Goal: Task Accomplishment & Management: Complete application form

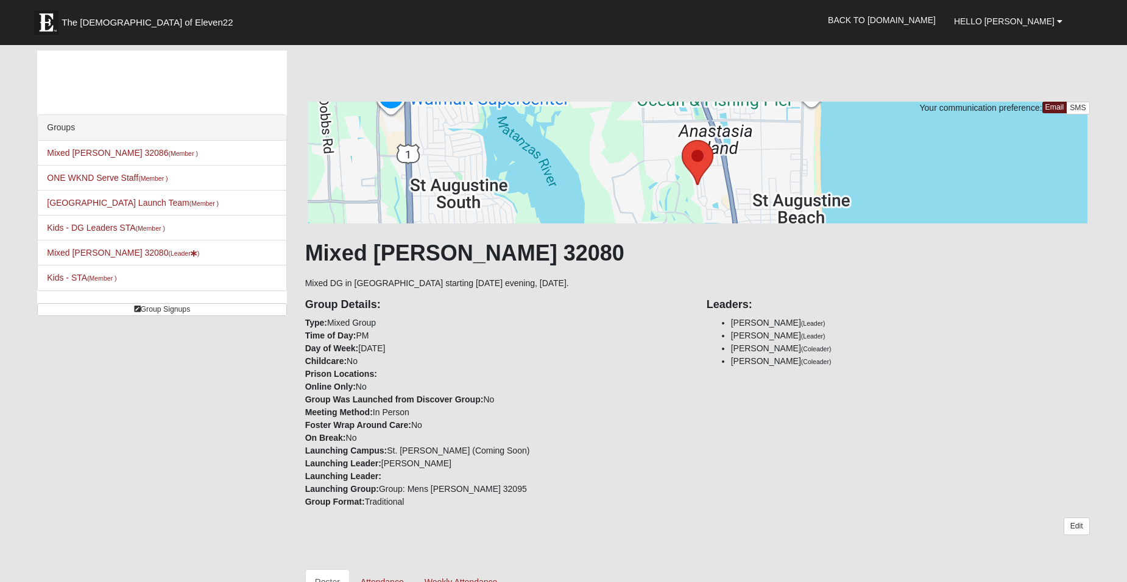
scroll to position [507, 0]
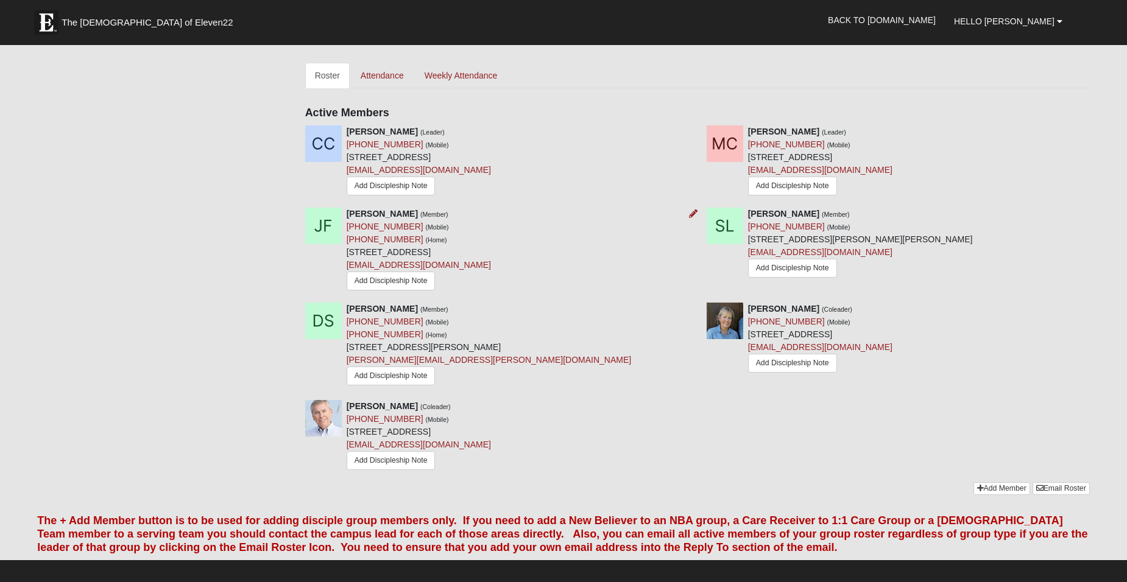
click at [514, 242] on div "Julie Frady (Member) (904) 386-4900 (Mobile) (904) 386-4900 (Home) 444 Gerona r…" at bounding box center [496, 251] width 401 height 86
click at [1080, 70] on ul "Roster Attendance Weekly Attendance" at bounding box center [697, 76] width 785 height 26
click at [989, 487] on link "Add Member" at bounding box center [1002, 489] width 57 height 13
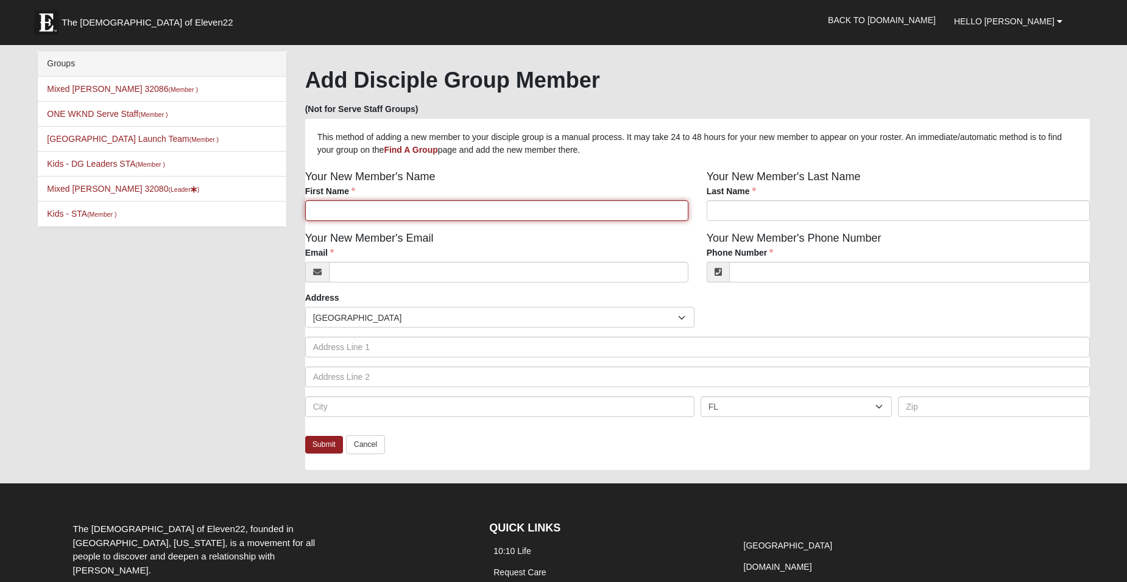
click at [343, 209] on input "First Name" at bounding box center [496, 210] width 383 height 21
type input "Michael"
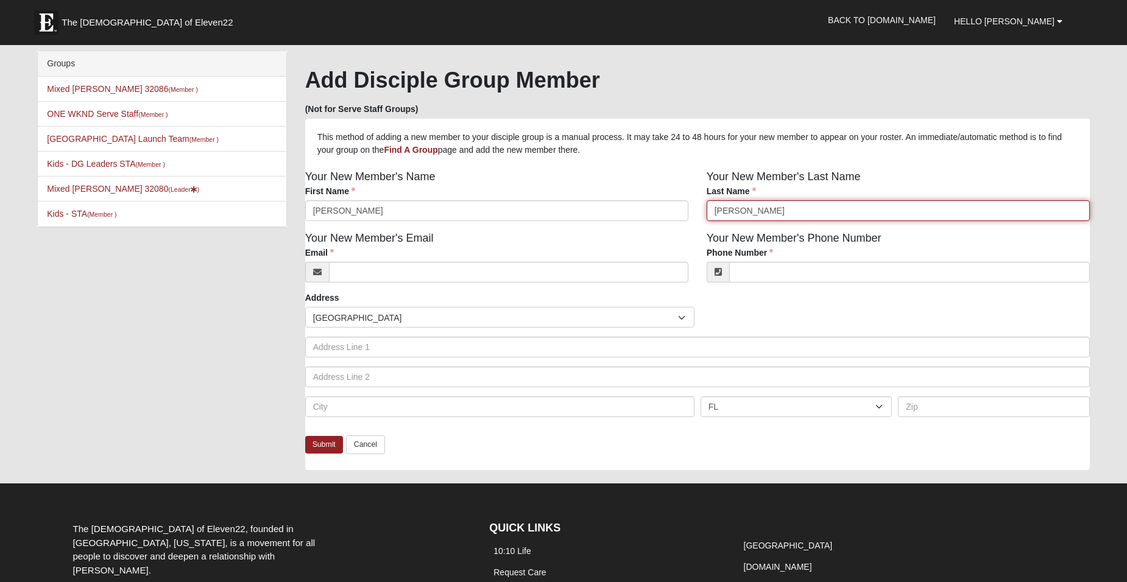
type input "[PERSON_NAME]"
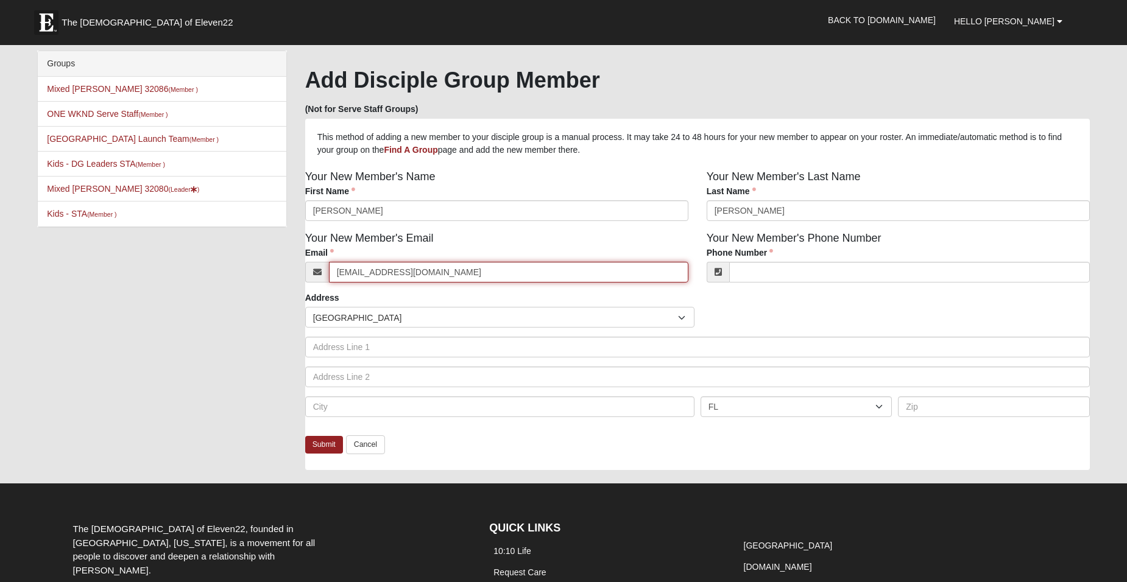
type input "michaelwgoad@gmail.com"
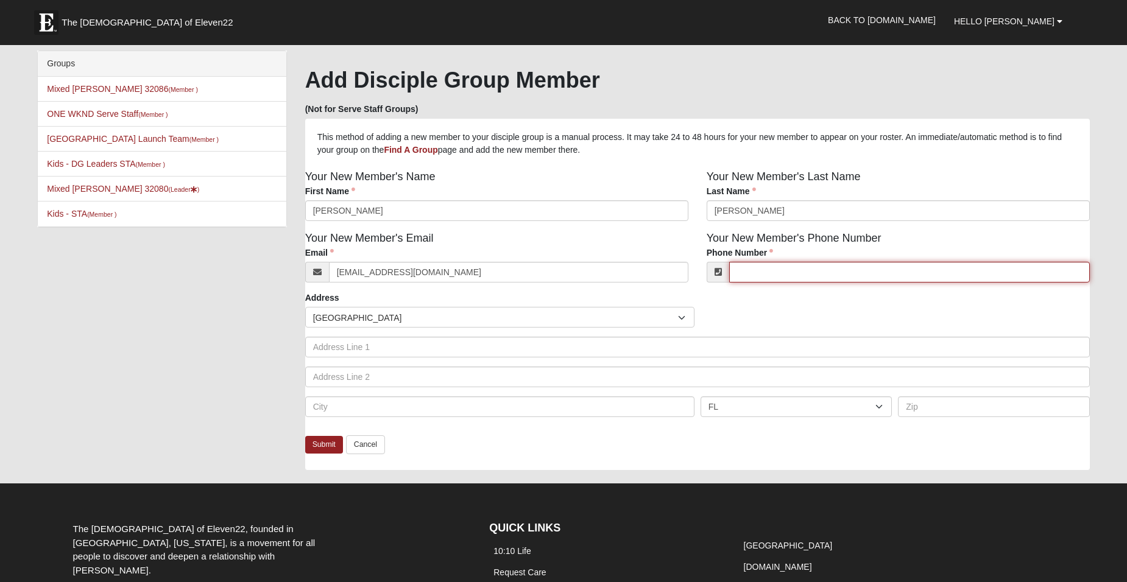
type input "1"
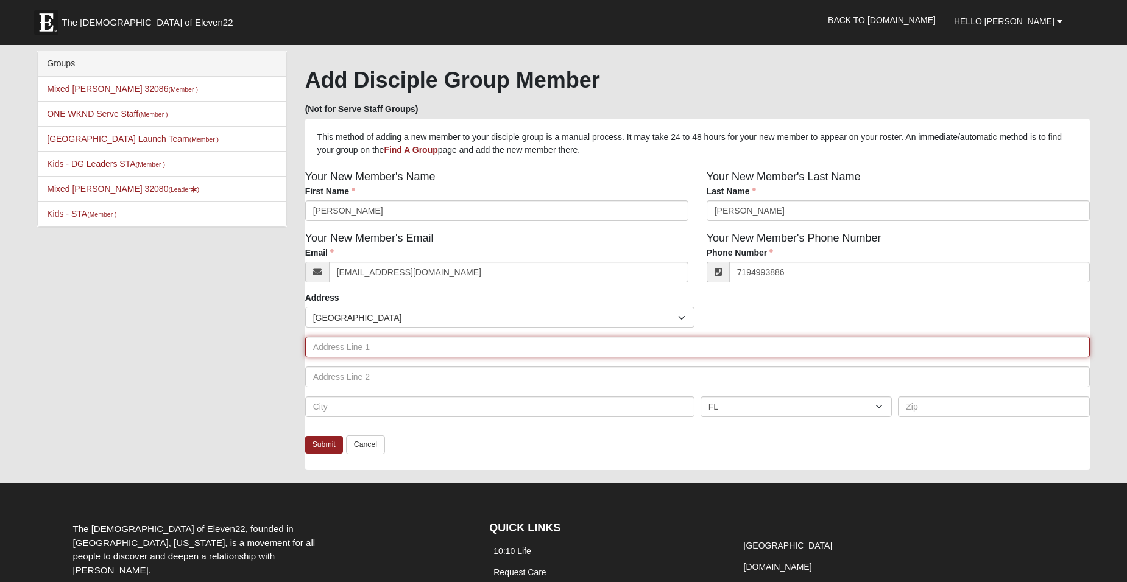
type input "(719) 499-3886"
type input "[STREET_ADDRESS][PERSON_NAME]"
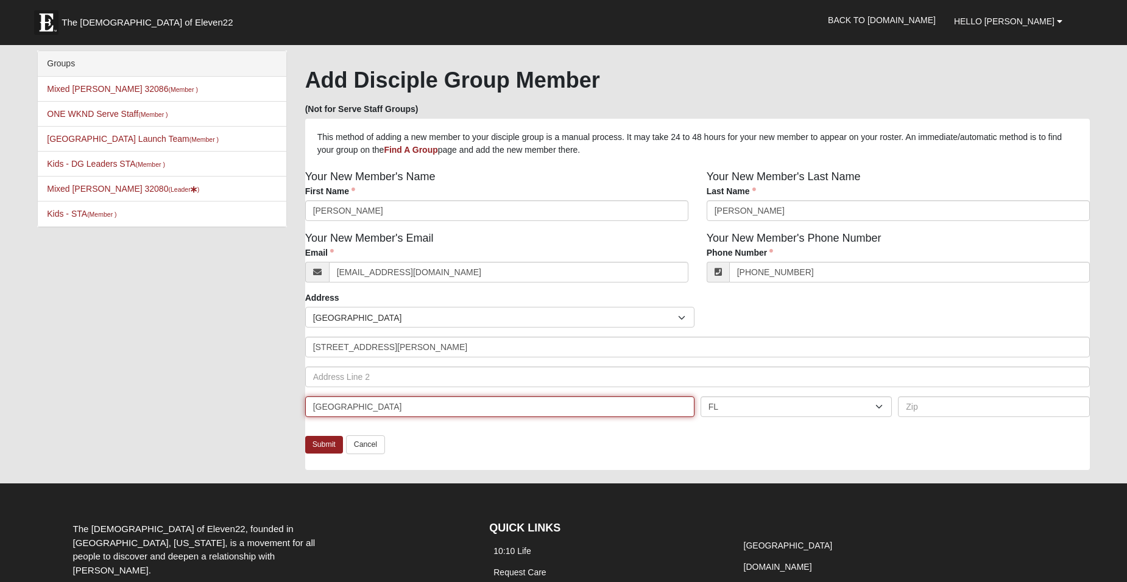
type input "St. Augustine"
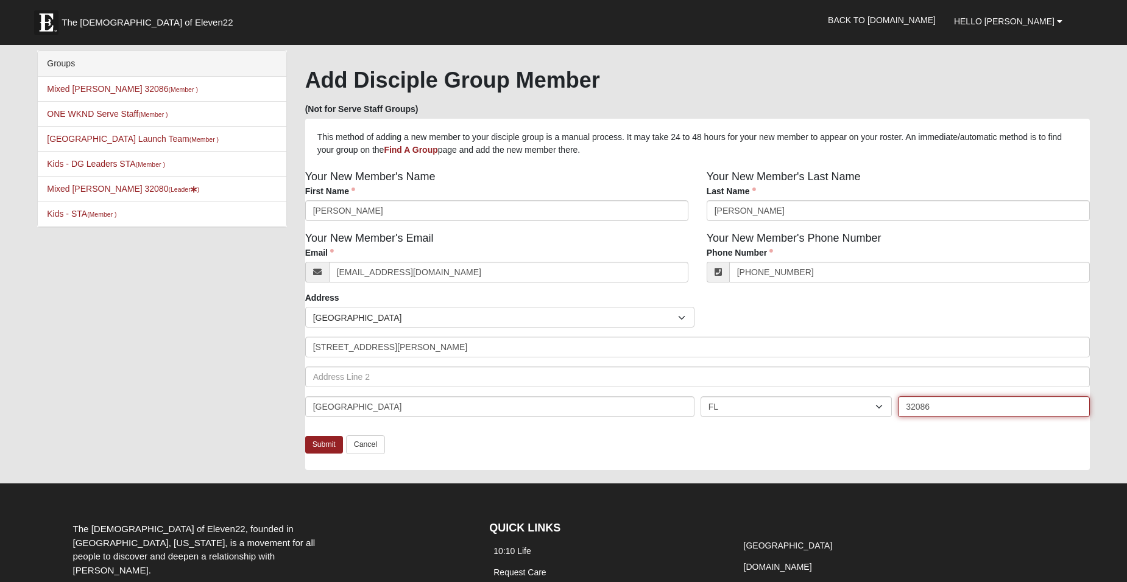
type input "32086"
click at [238, 371] on div "Groups Mixed McClellan 32086 (Member ) ONE WKND Serve Staff (Member ) St. Augus…" at bounding box center [563, 267] width 1071 height 432
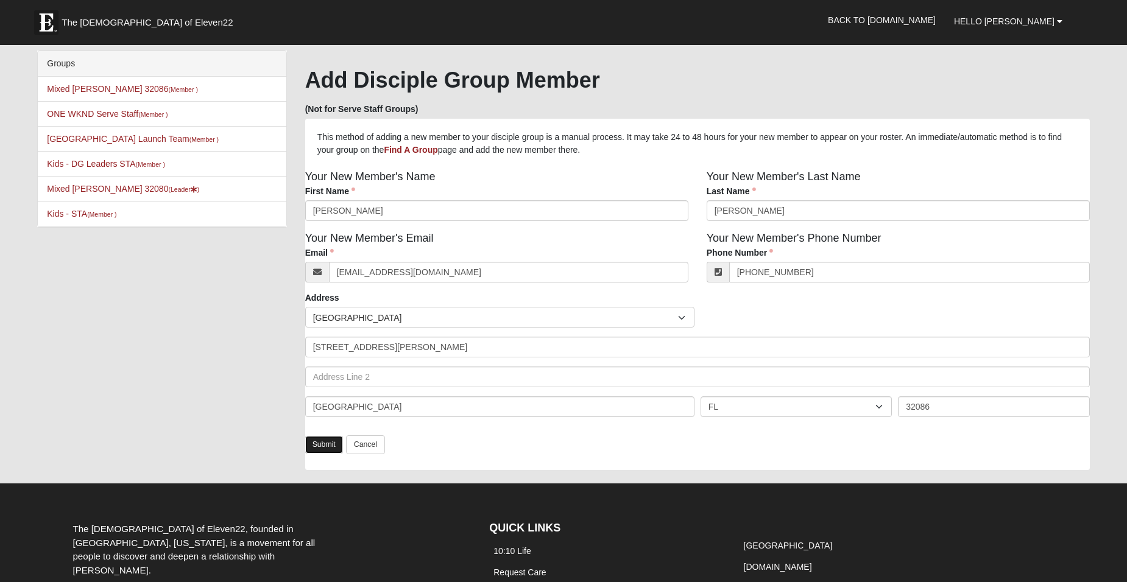
click at [316, 445] on link "Submit" at bounding box center [324, 445] width 38 height 18
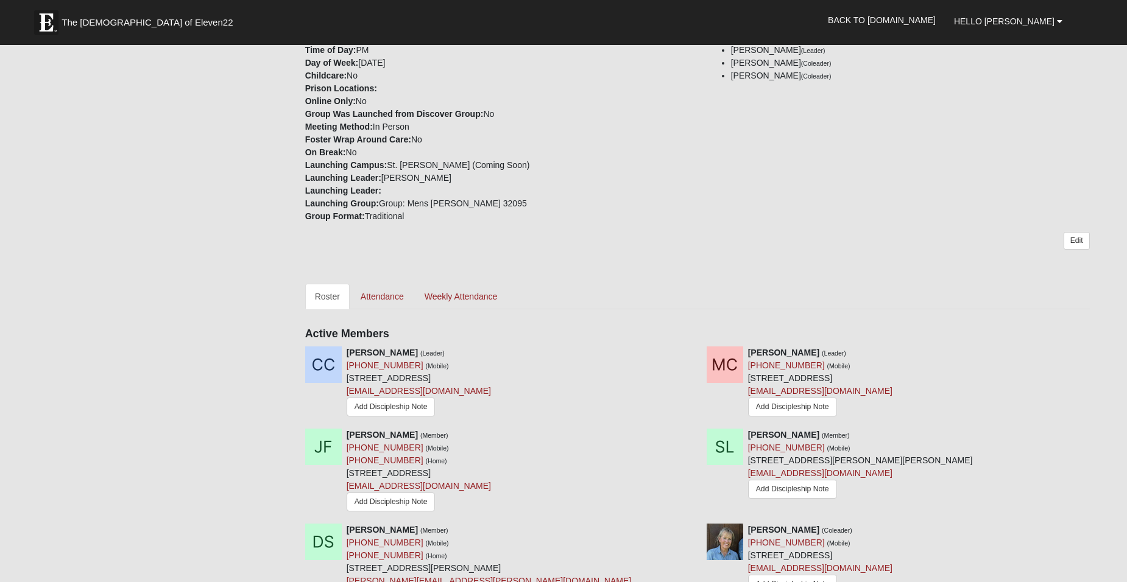
scroll to position [283, 0]
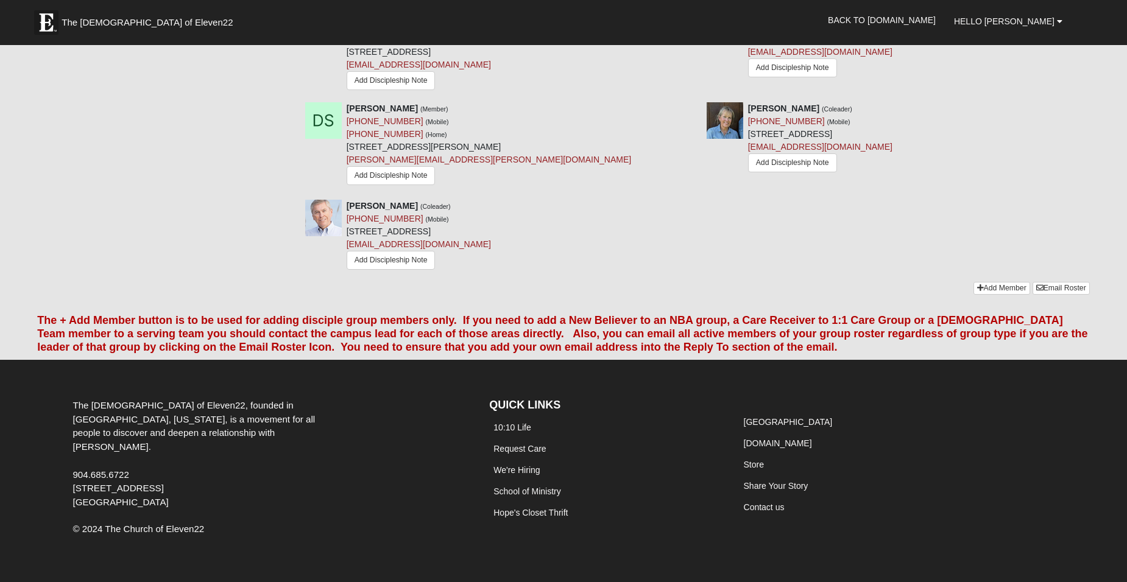
scroll to position [710, 0]
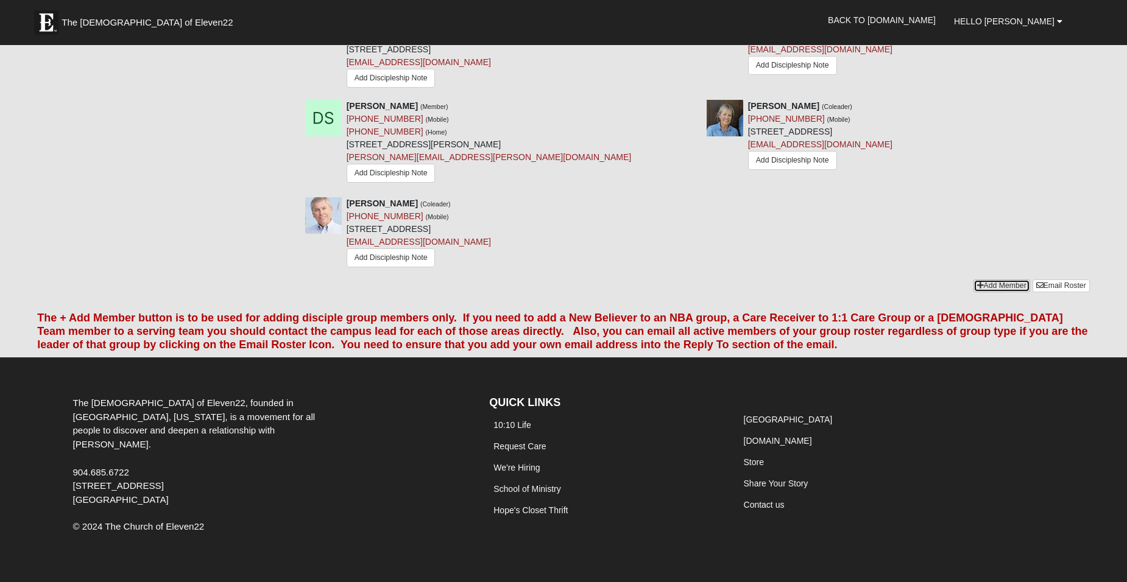
click at [981, 285] on link "Add Member" at bounding box center [1002, 286] width 57 height 13
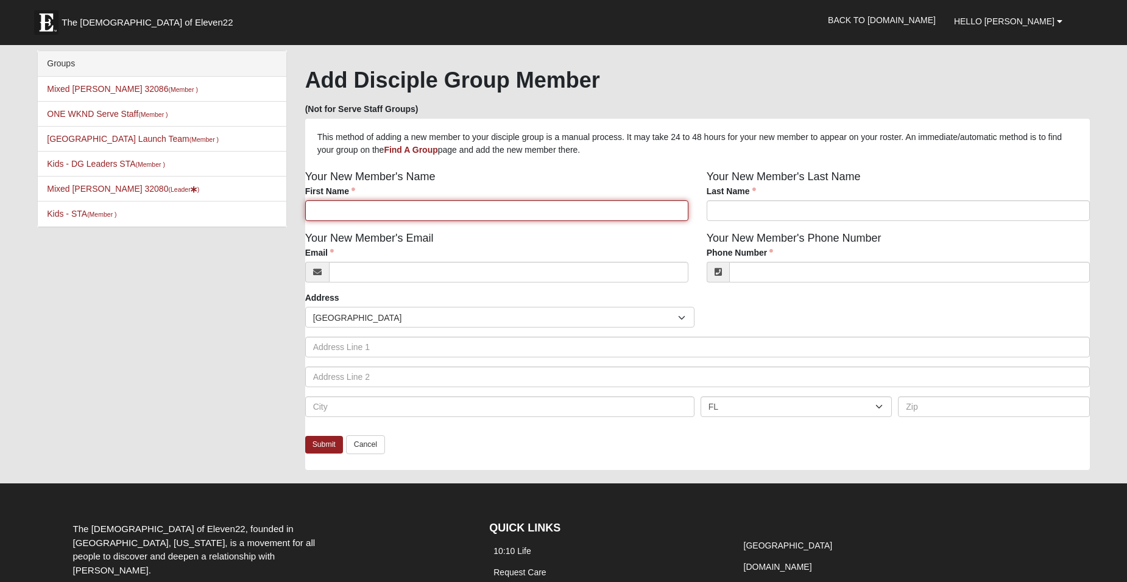
click at [434, 205] on input "First Name" at bounding box center [496, 210] width 383 height 21
type input "Janet"
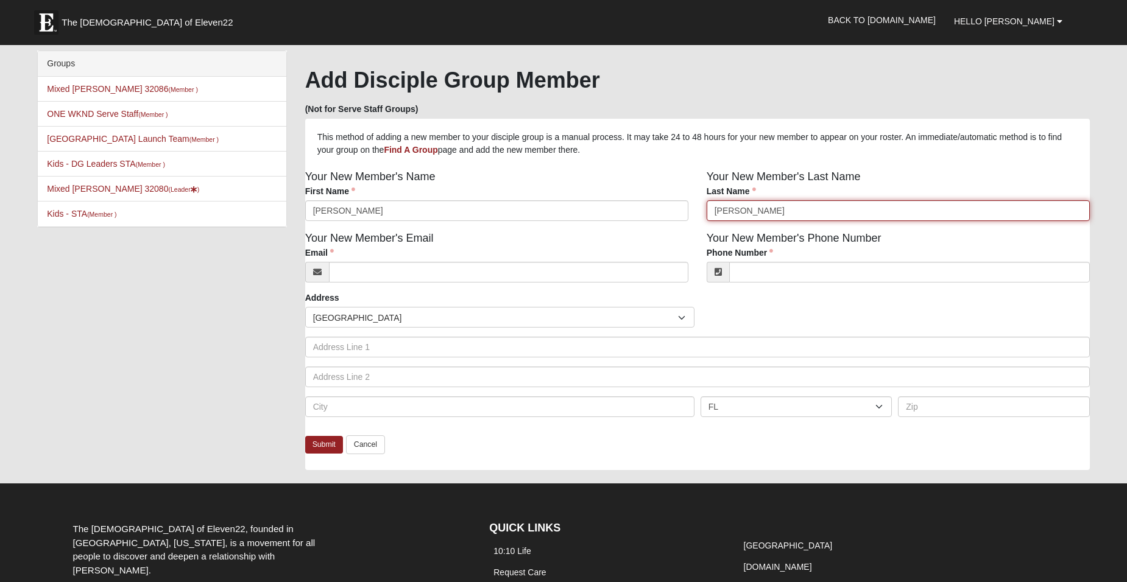
type input "Goad"
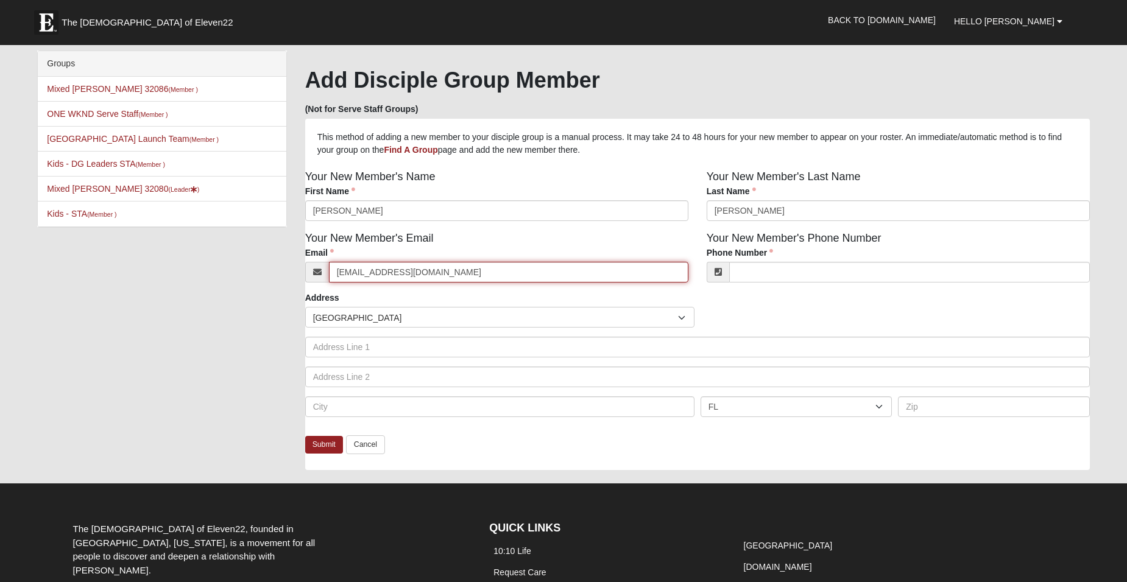
type input "janetlgoak@gmail.com"
type input "(719) 491-1886"
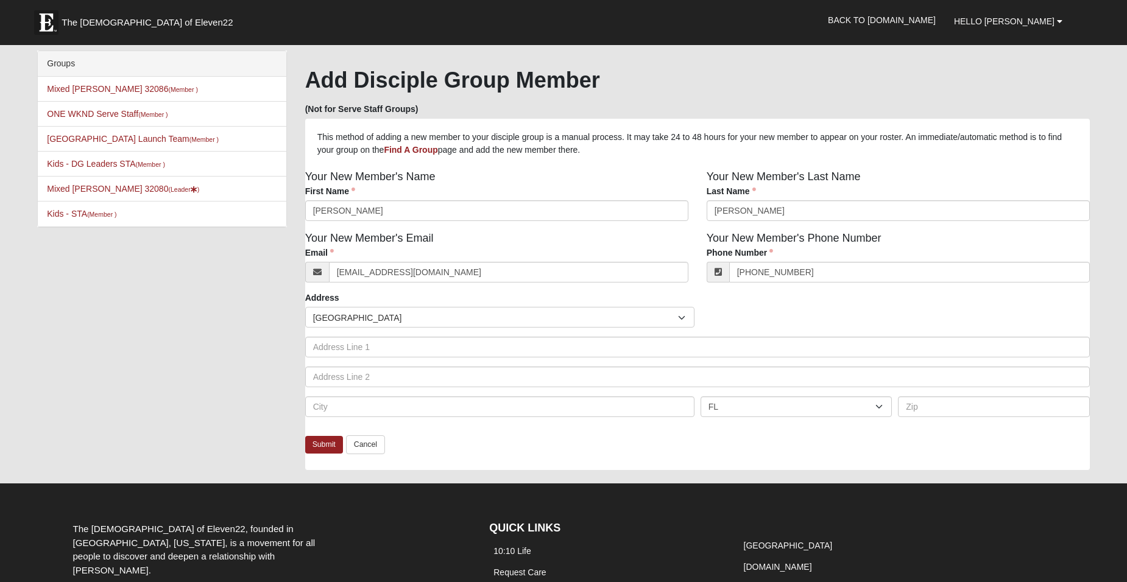
click at [482, 314] on span "United States" at bounding box center [495, 318] width 365 height 21
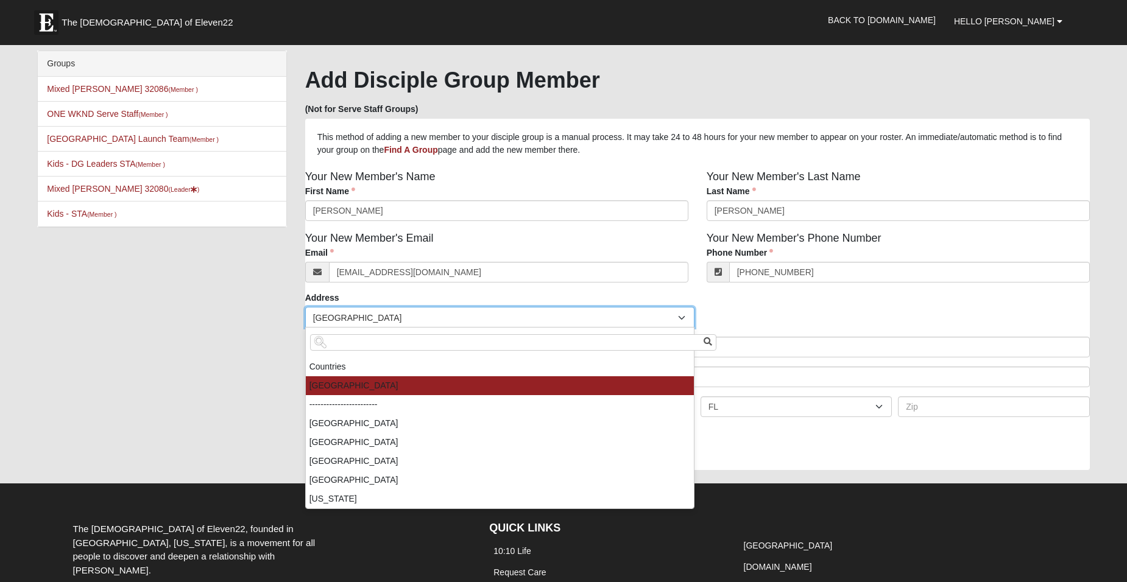
click at [510, 289] on div "Your New Member's Email Email janetlgoak@gmail.com Email address is not valid E…" at bounding box center [496, 261] width 401 height 62
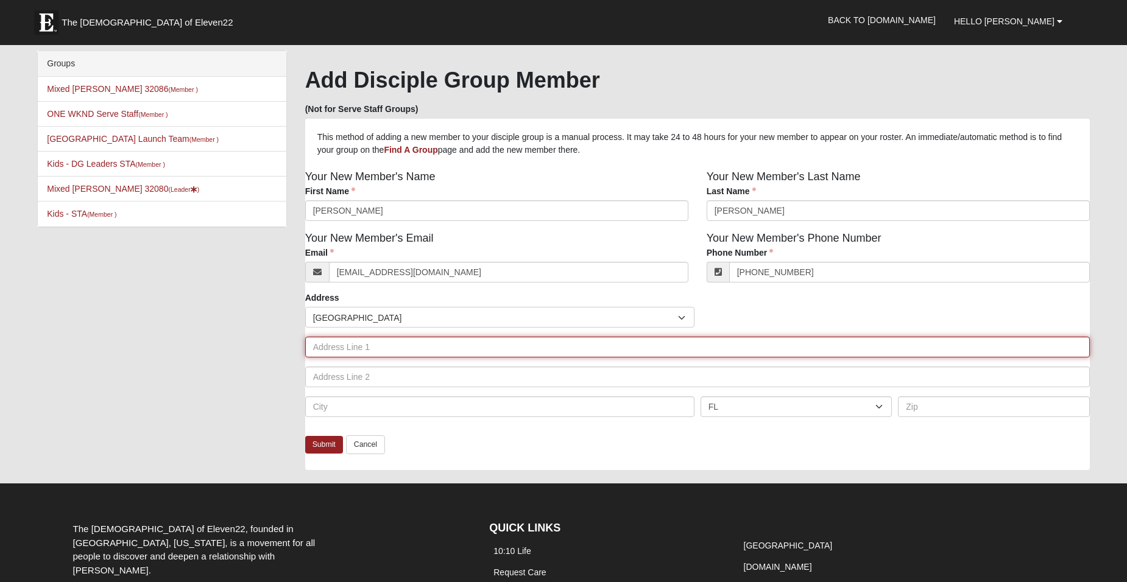
click at [417, 349] on input "text" at bounding box center [697, 347] width 785 height 21
type input "217 La Mancha Dr"
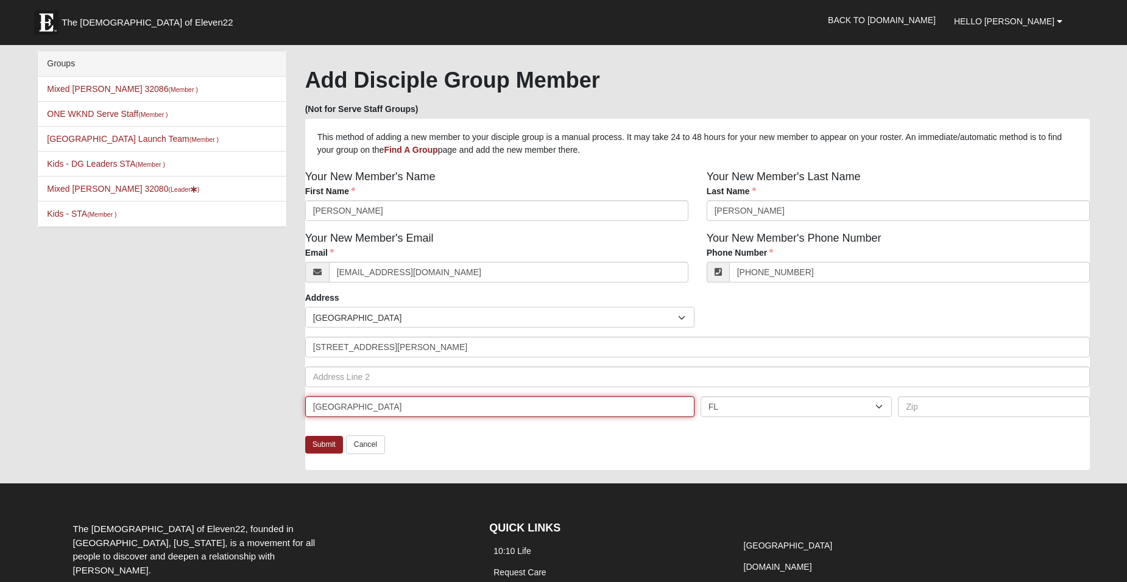
type input "St. Augustine"
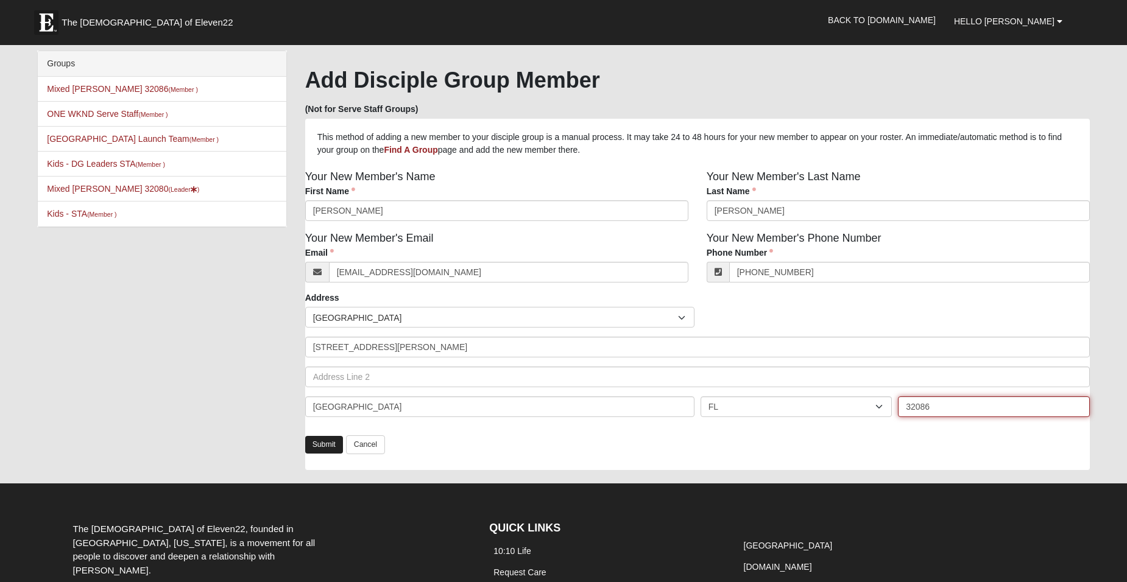
type input "32086"
click at [322, 443] on link "Submit" at bounding box center [324, 445] width 38 height 18
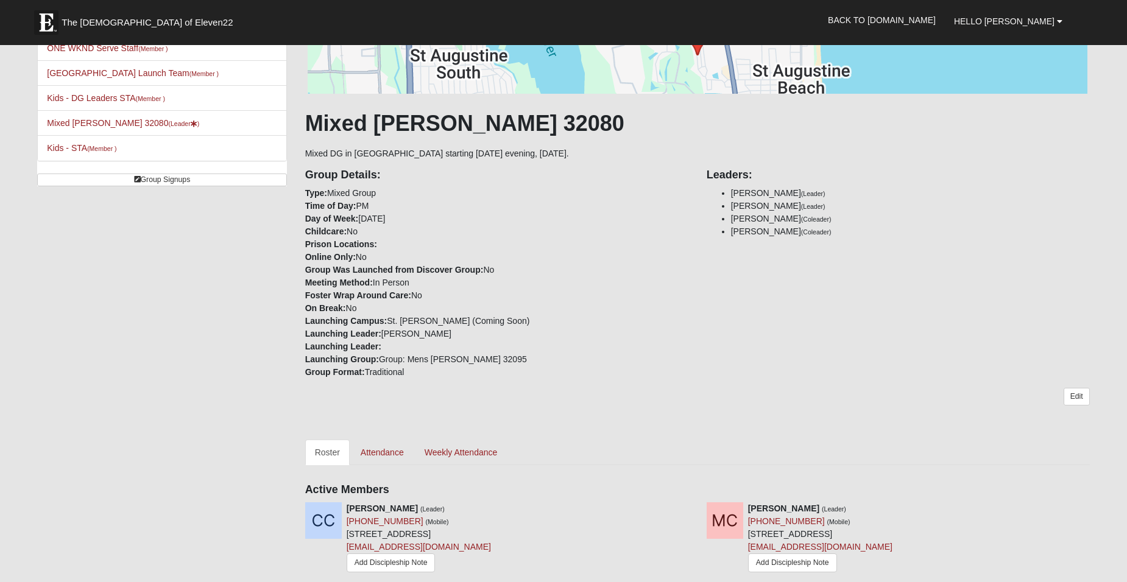
scroll to position [124, 0]
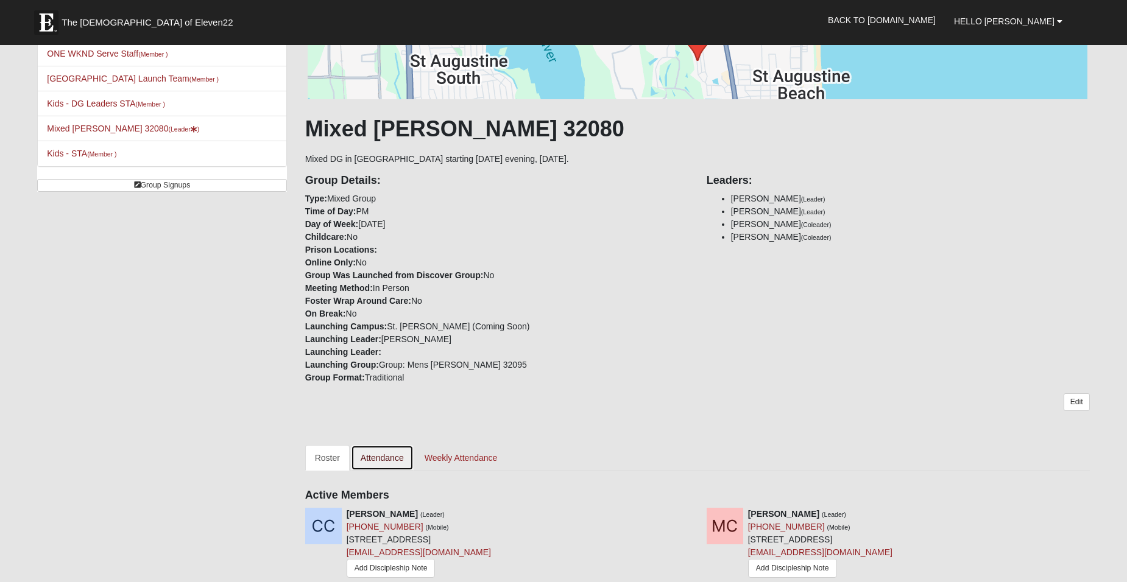
click at [375, 458] on link "Attendance" at bounding box center [382, 458] width 63 height 26
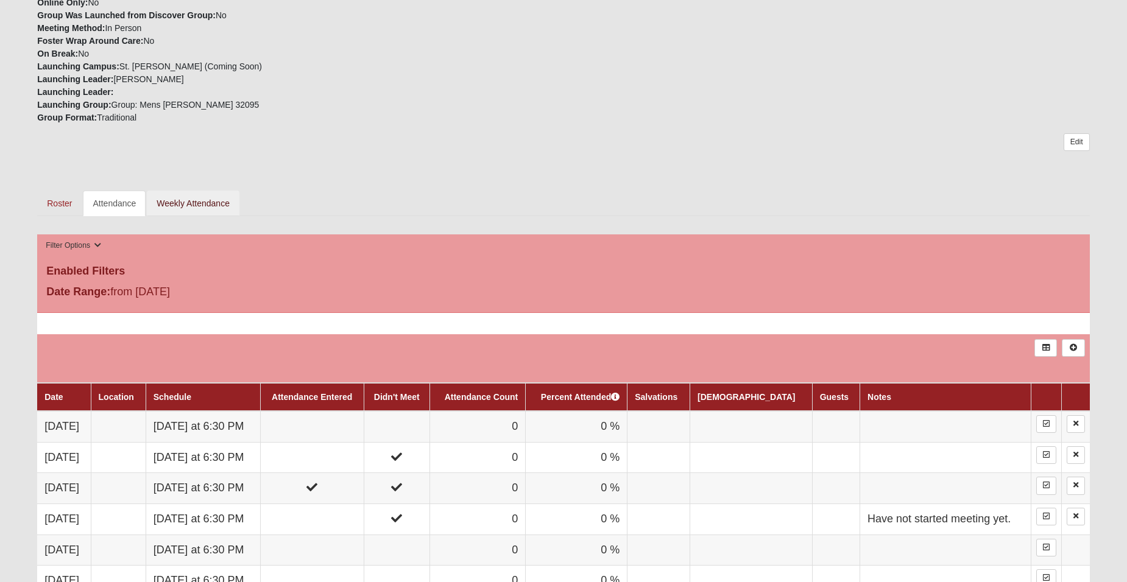
scroll to position [386, 0]
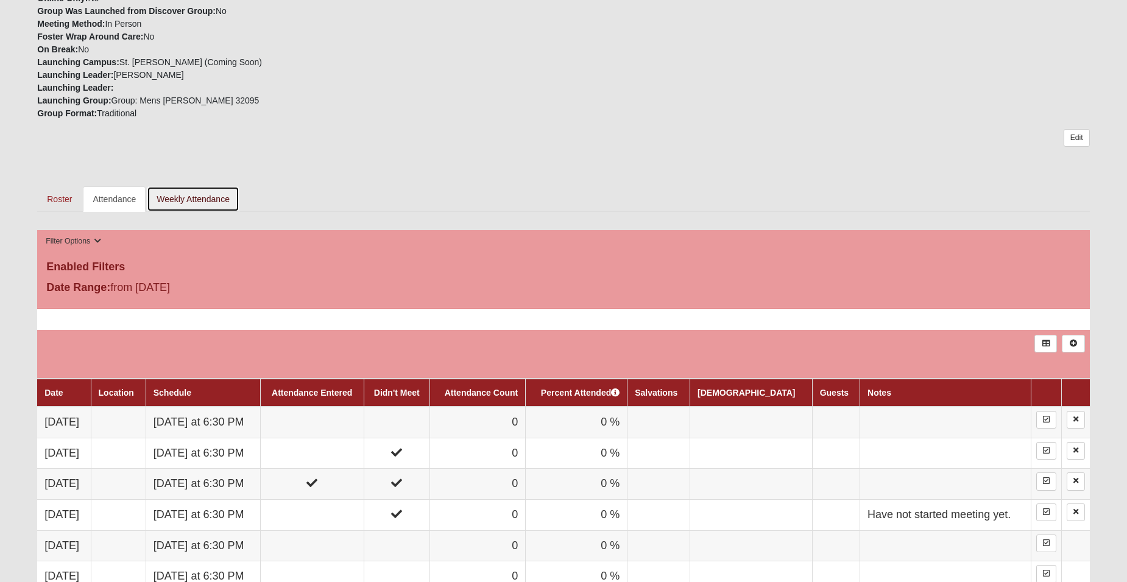
click at [217, 196] on link "Weekly Attendance" at bounding box center [193, 199] width 93 height 26
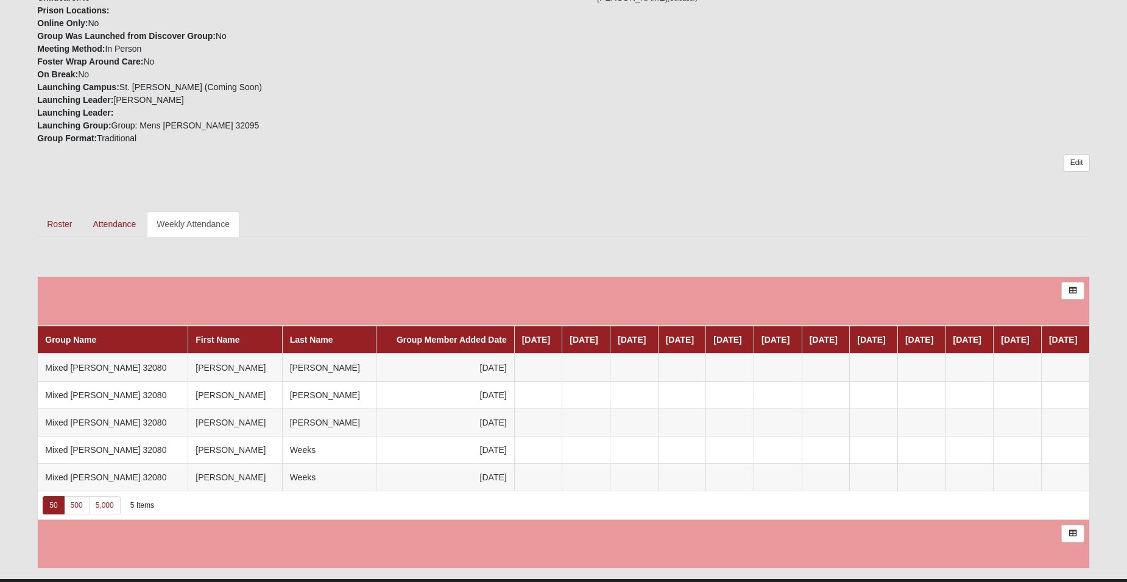
scroll to position [369, 0]
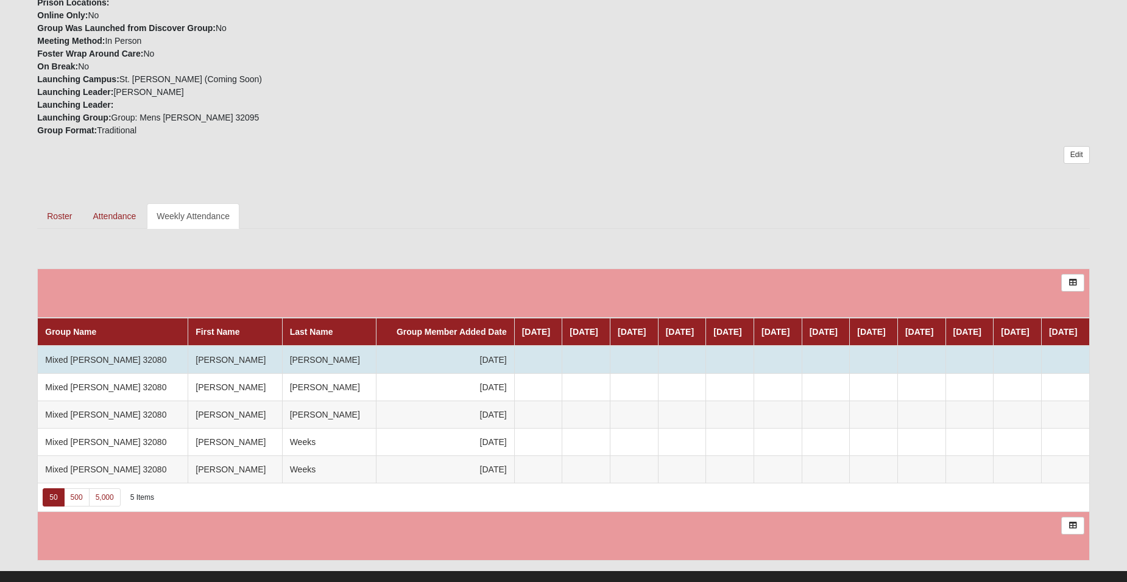
click at [1061, 354] on td at bounding box center [1065, 360] width 48 height 28
click at [1056, 360] on td at bounding box center [1065, 360] width 48 height 28
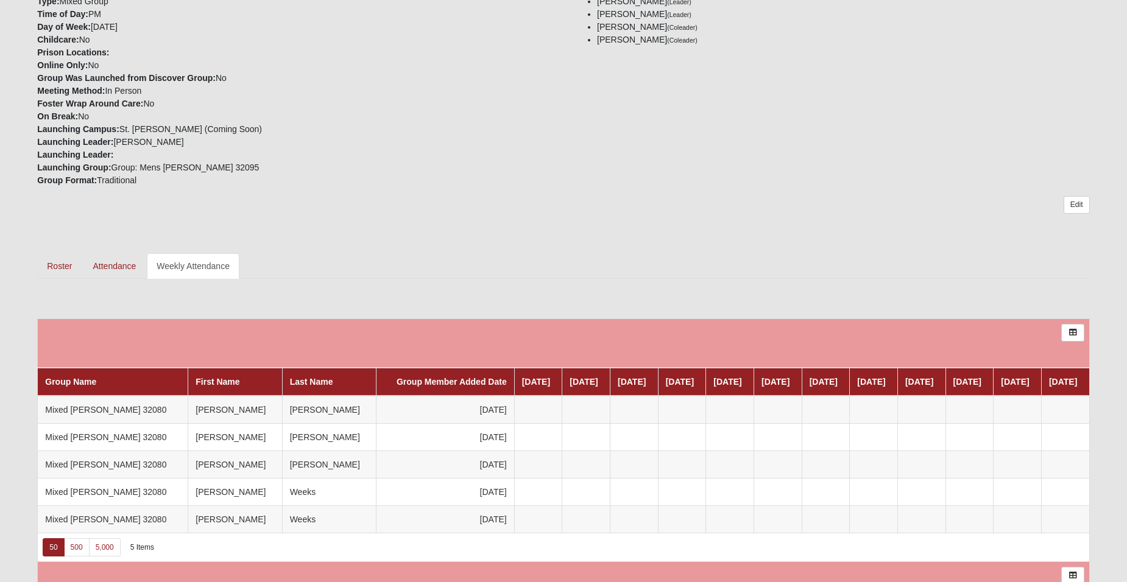
scroll to position [366, 0]
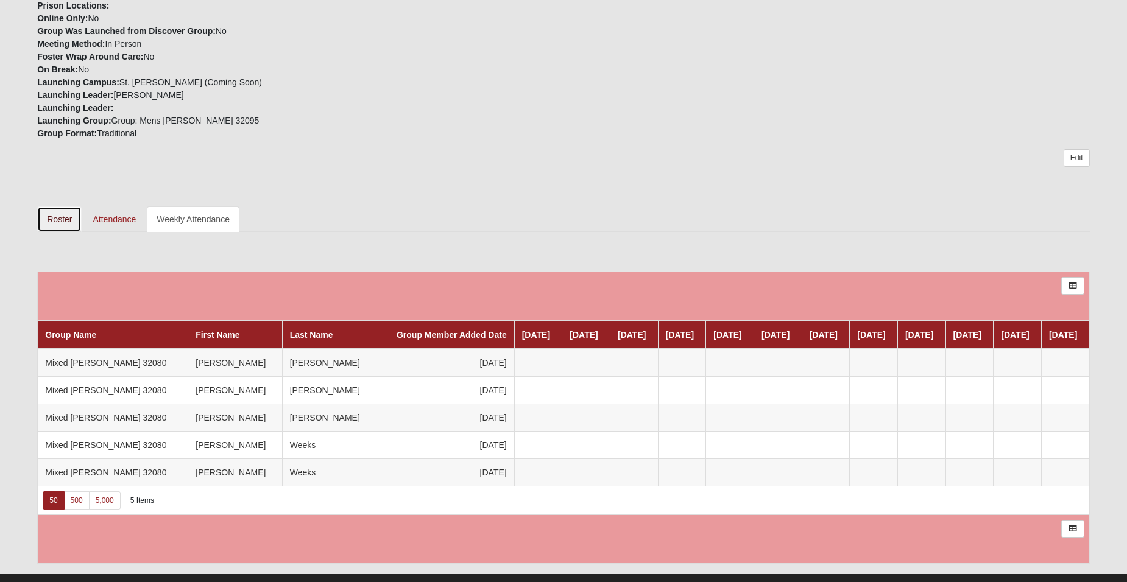
click at [58, 219] on link "Roster" at bounding box center [59, 220] width 44 height 26
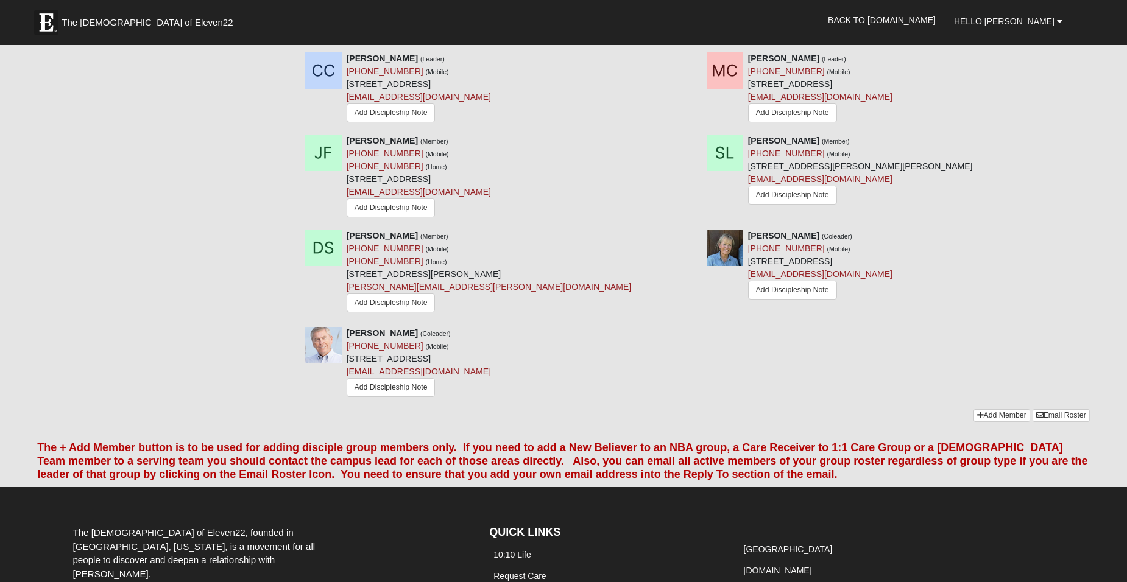
scroll to position [609, 0]
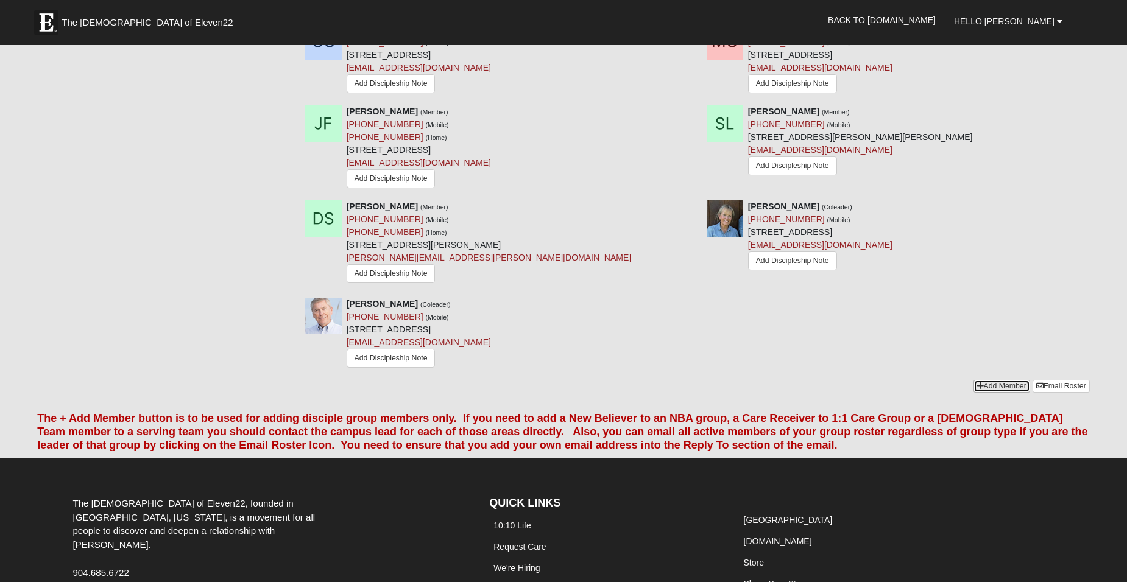
click at [994, 384] on link "Add Member" at bounding box center [1002, 386] width 57 height 13
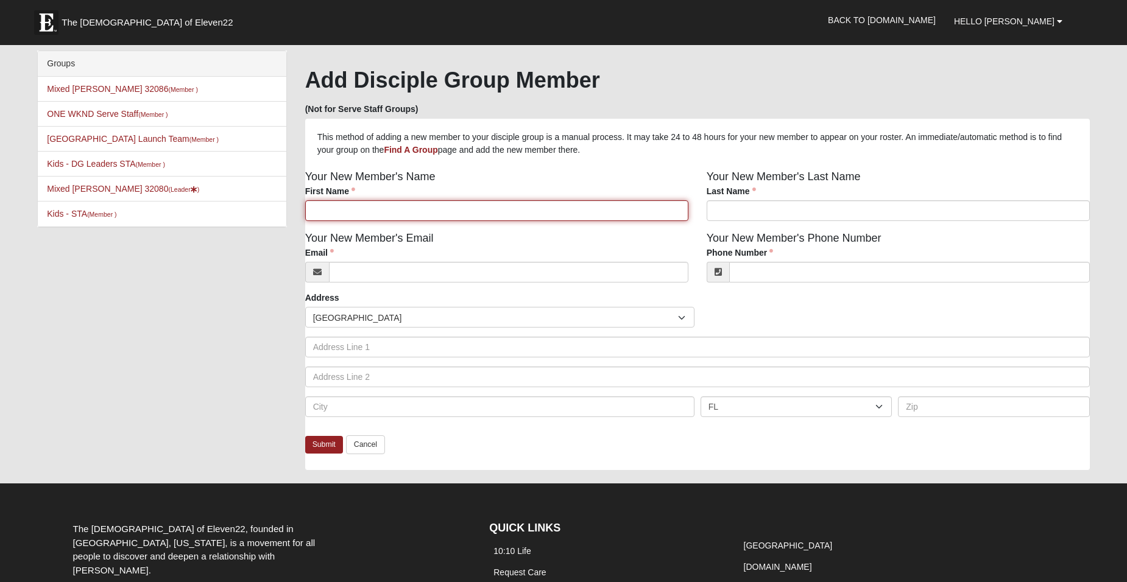
click at [412, 209] on input "First Name" at bounding box center [496, 210] width 383 height 21
type input "Mary"
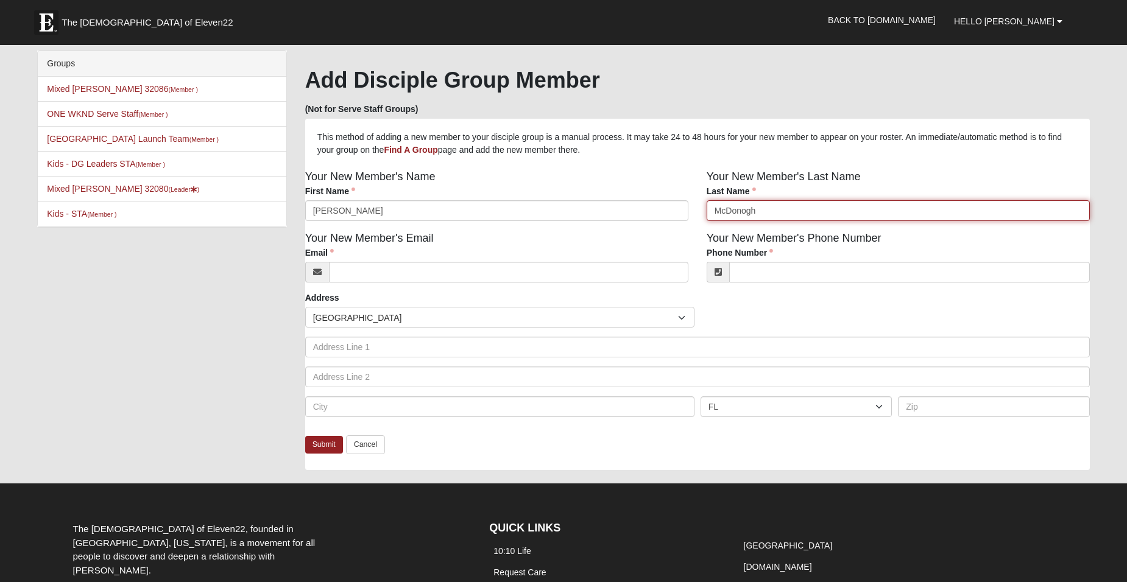
type input "McDonogh"
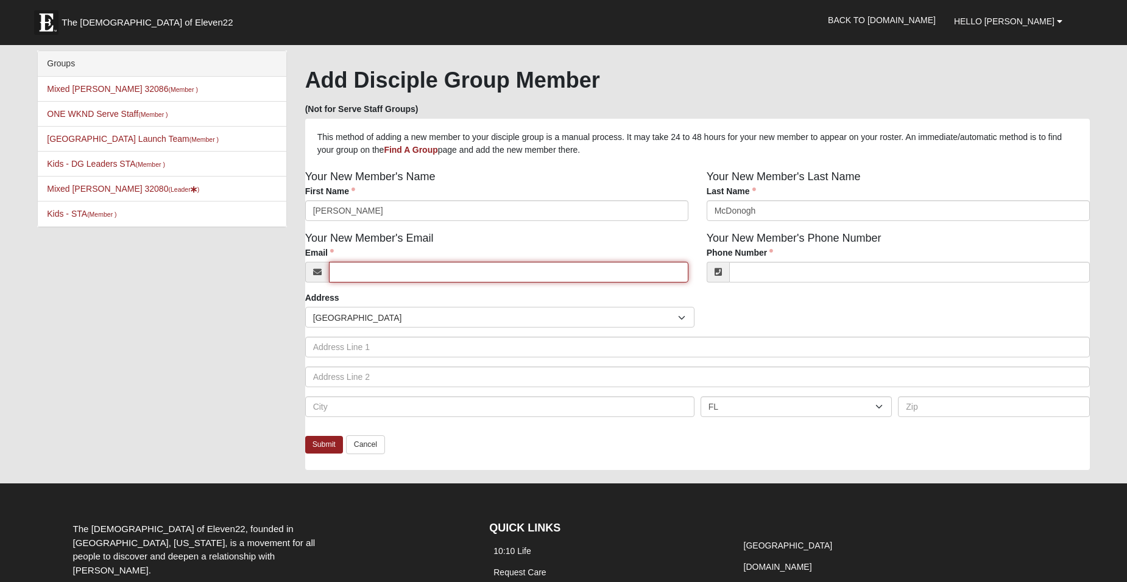
click at [346, 270] on input "Email" at bounding box center [508, 272] width 359 height 21
type input "none"
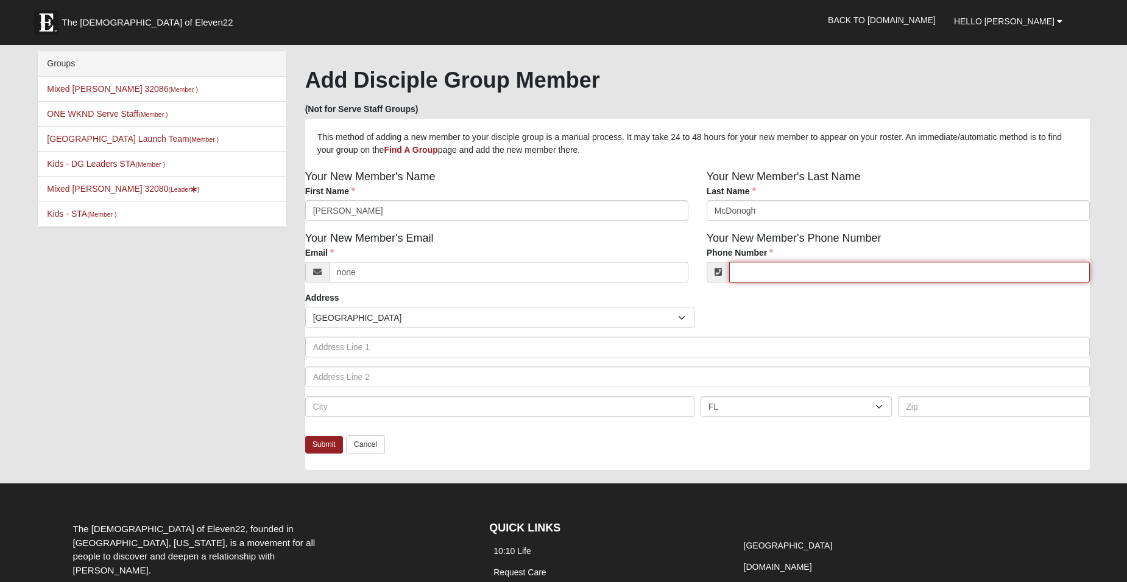
click at [752, 273] on input "Phone Number" at bounding box center [909, 272] width 361 height 21
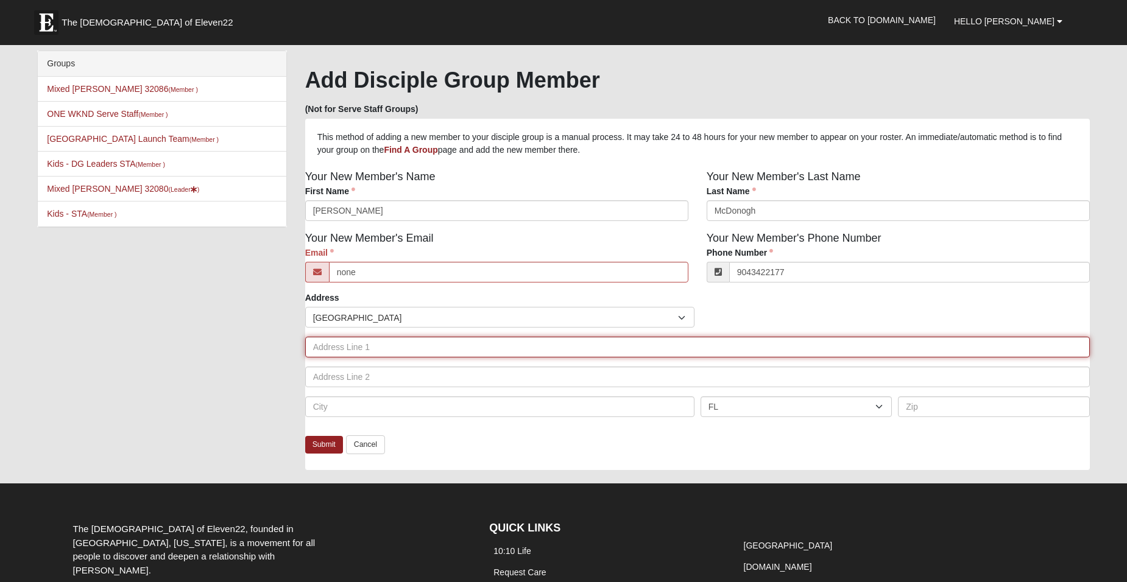
type input "(904) 342-2177"
click at [454, 342] on input "text" at bounding box center [697, 347] width 785 height 21
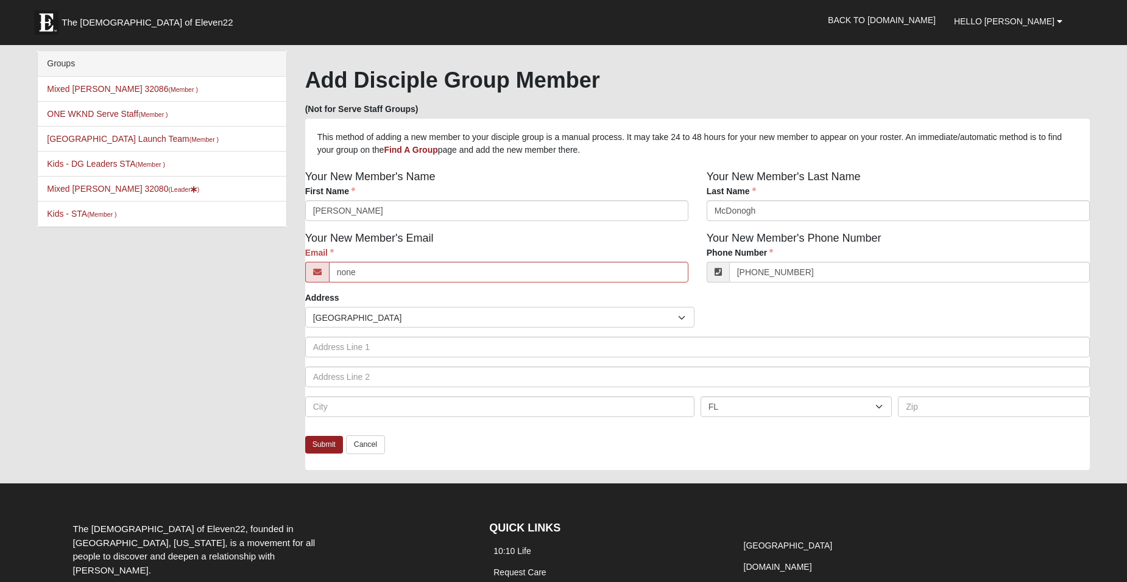
click at [457, 296] on div "Address Countries United States ------------------------ Afghanistan Aland Isla…" at bounding box center [697, 359] width 785 height 135
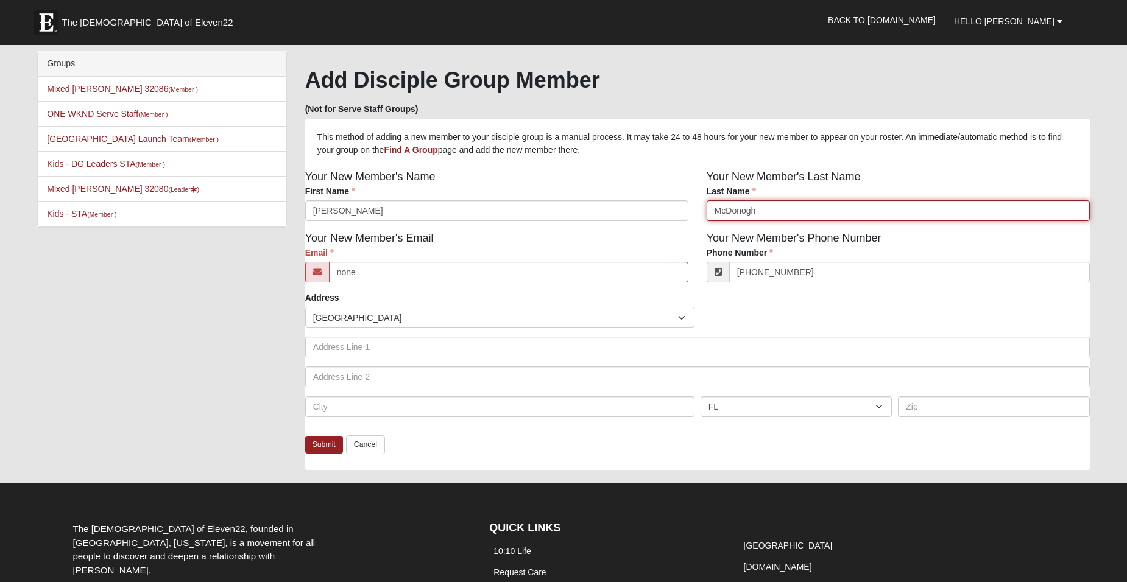
click at [746, 213] on input "McDonogh" at bounding box center [898, 210] width 383 height 21
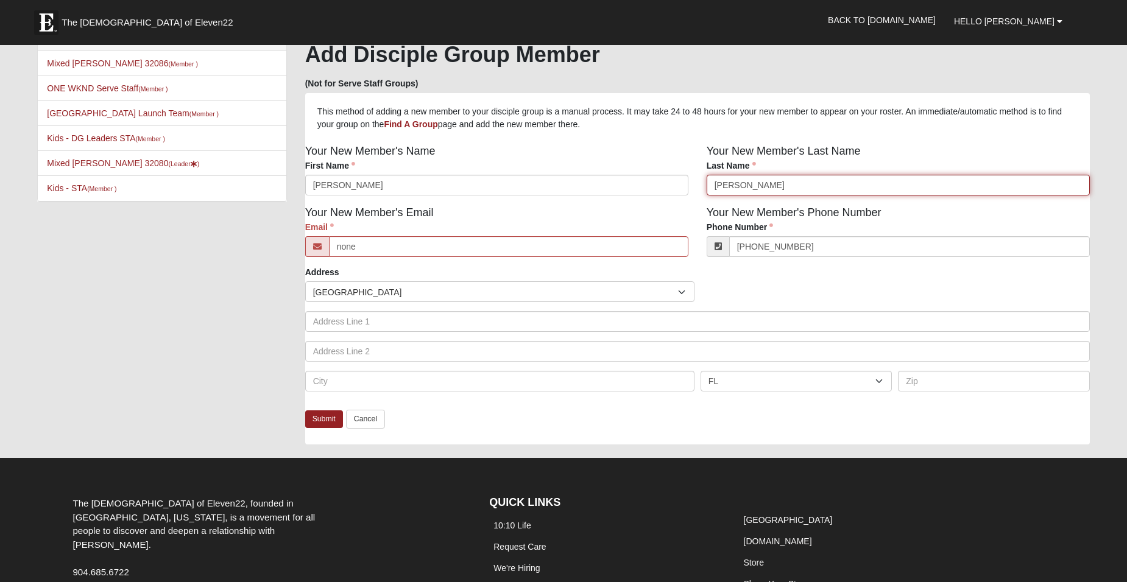
scroll to position [41, 0]
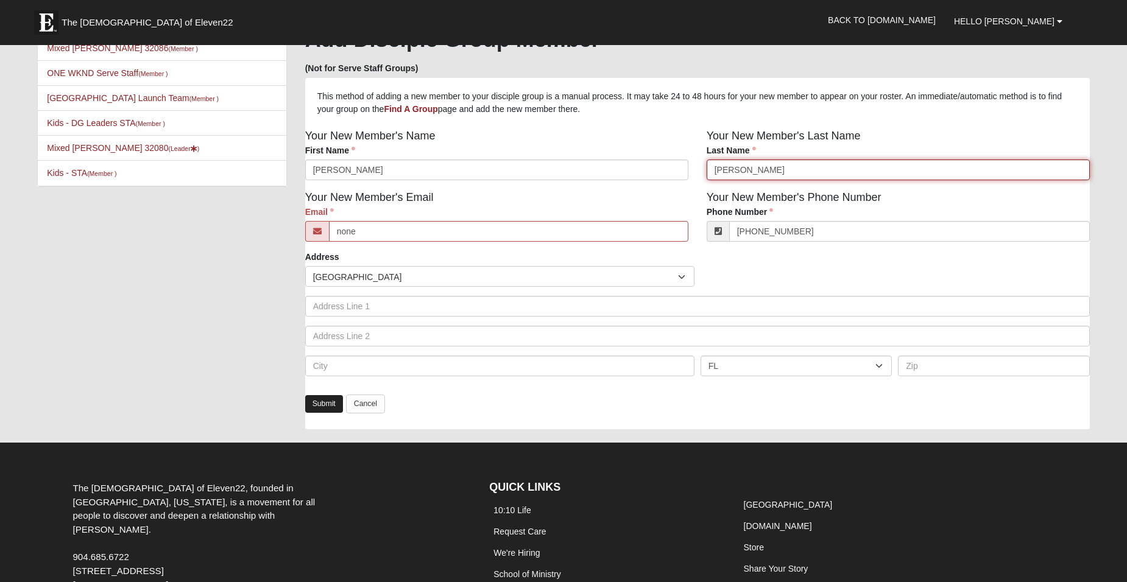
type input "McDonough"
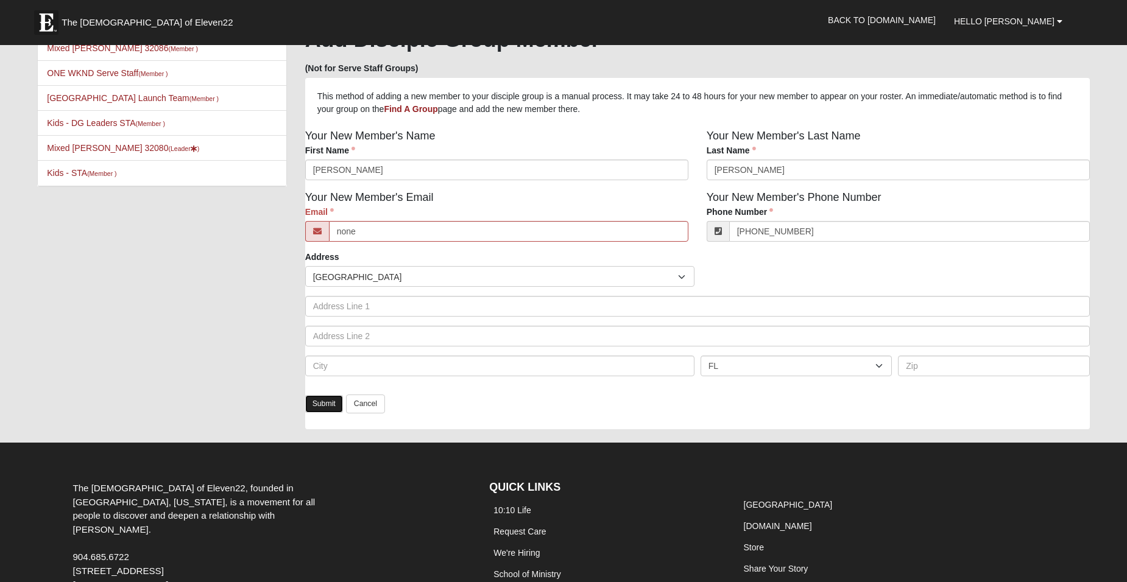
click at [323, 405] on link "Submit" at bounding box center [324, 404] width 38 height 18
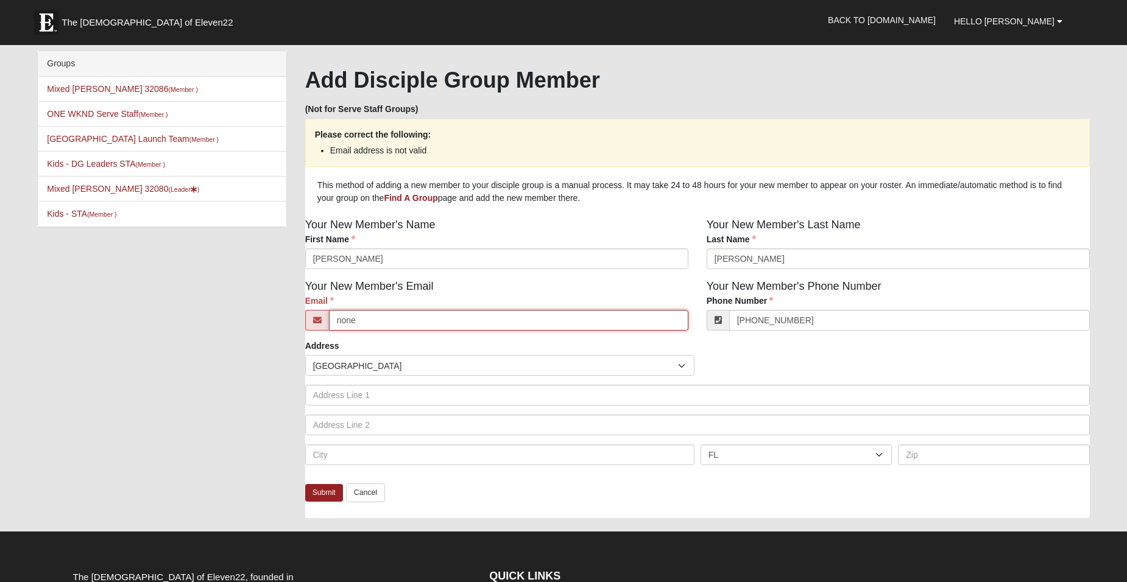
drag, startPoint x: 362, startPoint y: 323, endPoint x: 327, endPoint y: 325, distance: 35.4
click at [327, 325] on div "none" at bounding box center [496, 320] width 383 height 21
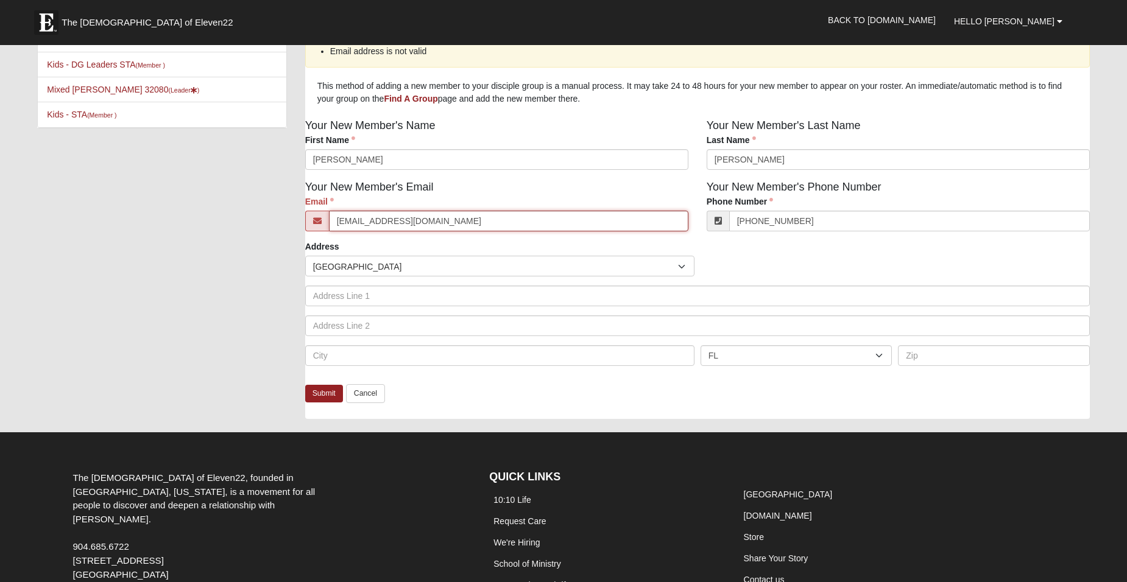
scroll to position [102, 0]
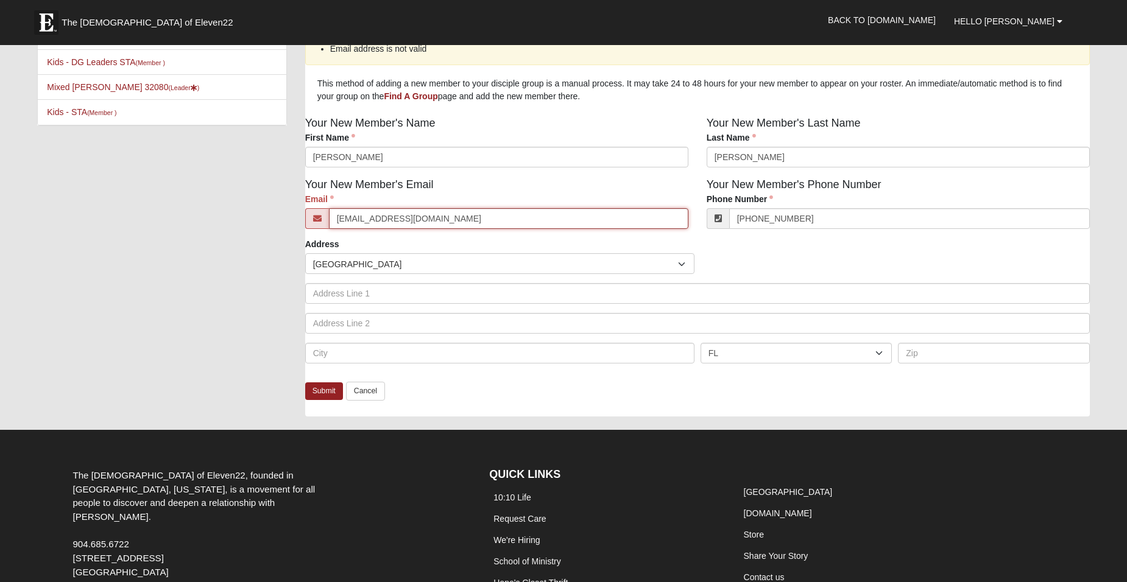
type input "none@aol.com"
click at [937, 353] on input "text" at bounding box center [994, 353] width 192 height 21
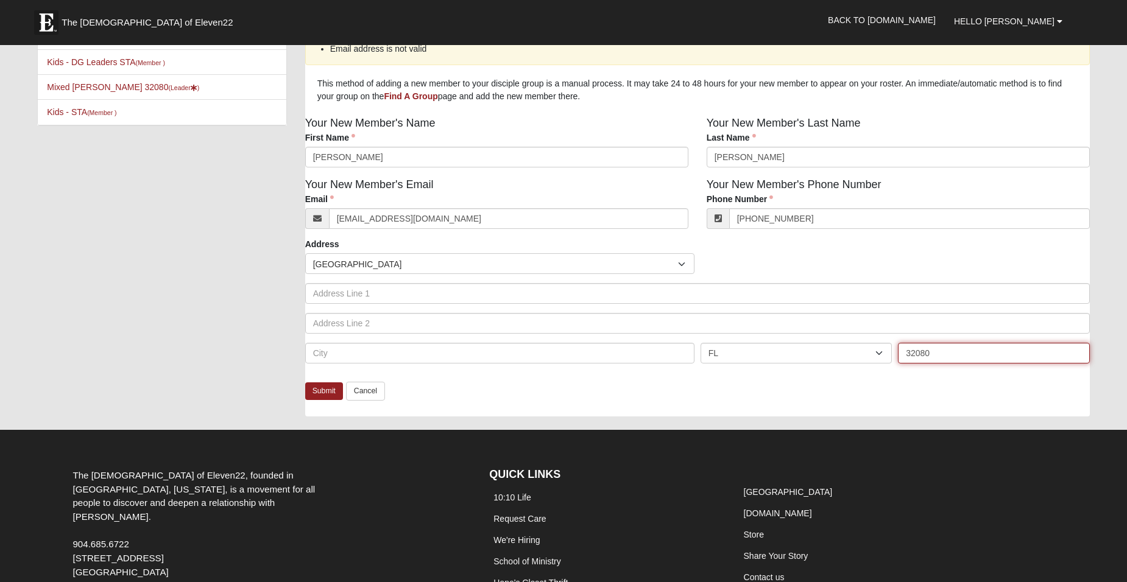
type input "32080"
click at [842, 380] on div "Address Countries United States ------------------------ Afghanistan Aland Isla…" at bounding box center [697, 310] width 803 height 144
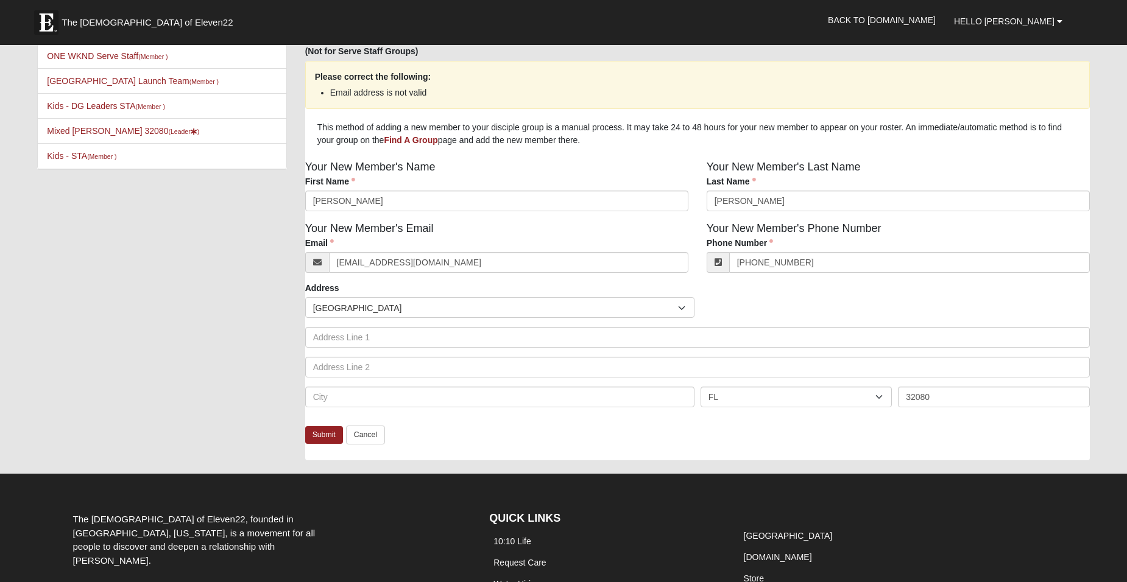
scroll to position [41, 0]
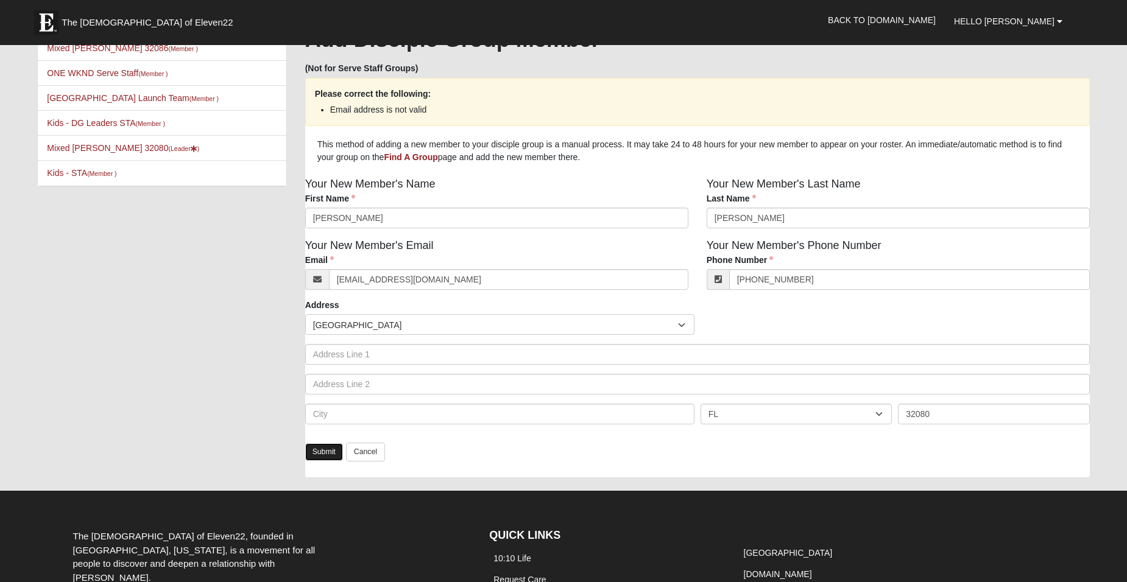
click at [322, 446] on link "Submit" at bounding box center [324, 453] width 38 height 18
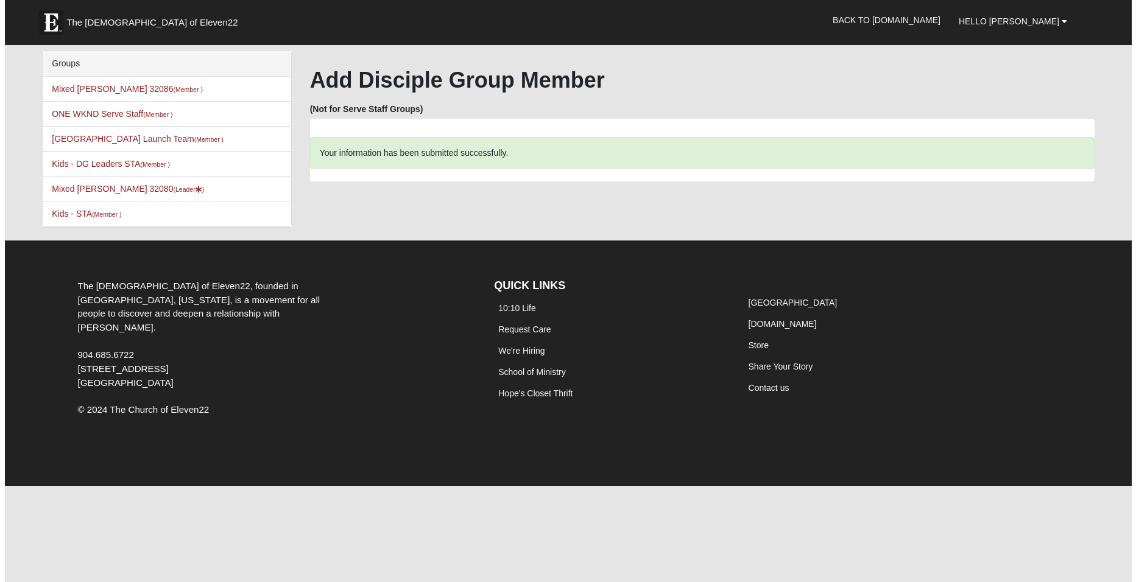
scroll to position [0, 0]
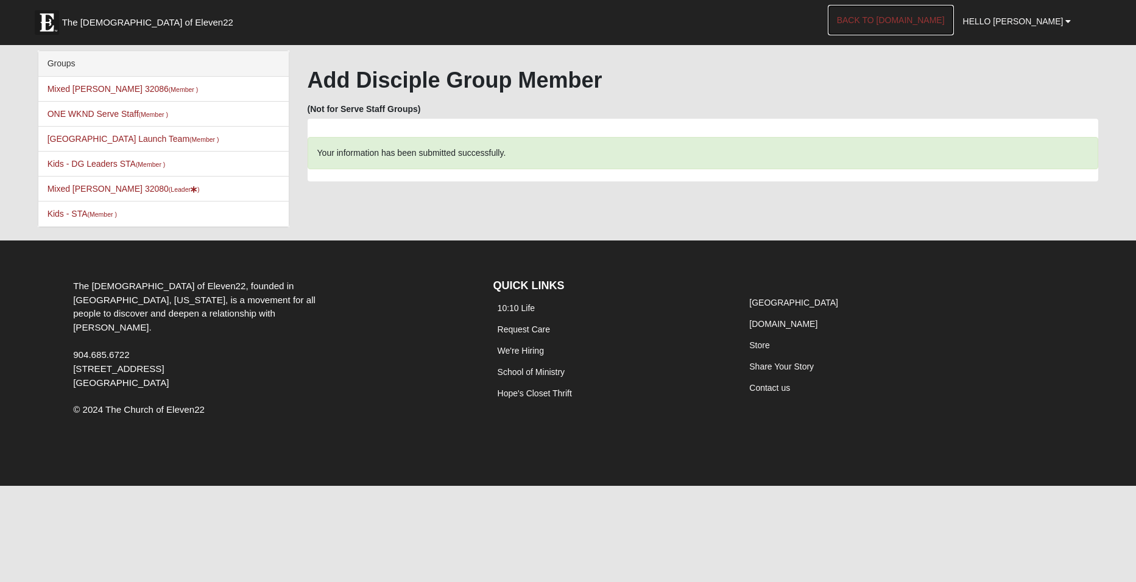
click at [930, 16] on link "Back to [DOMAIN_NAME]" at bounding box center [891, 20] width 126 height 30
click at [110, 185] on link "Mixed Caple 32080 (Leader )" at bounding box center [124, 189] width 152 height 10
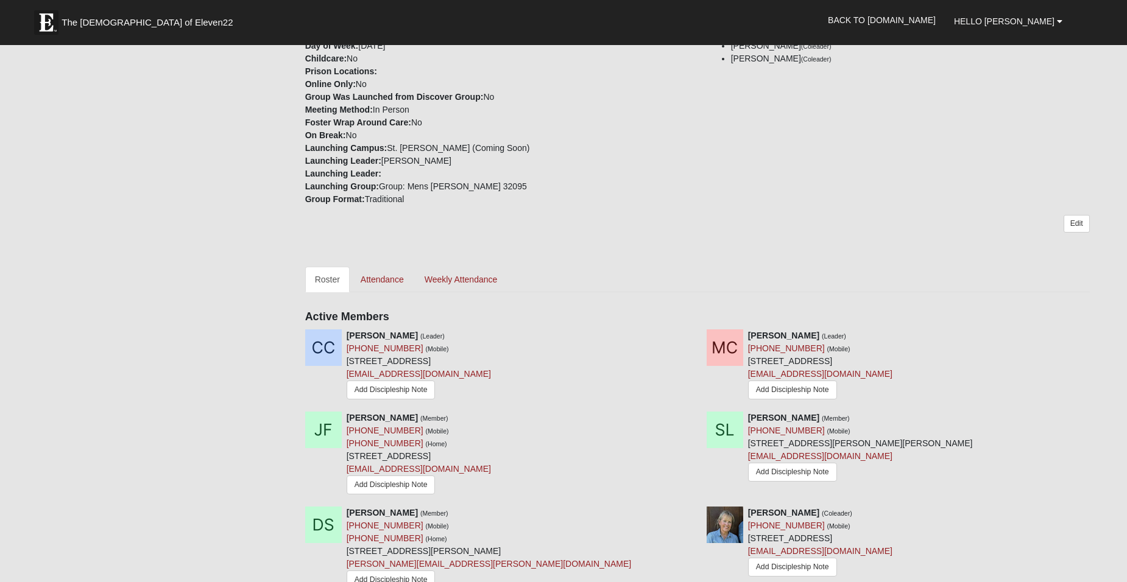
scroll to position [305, 0]
click at [389, 272] on link "Attendance" at bounding box center [382, 278] width 63 height 26
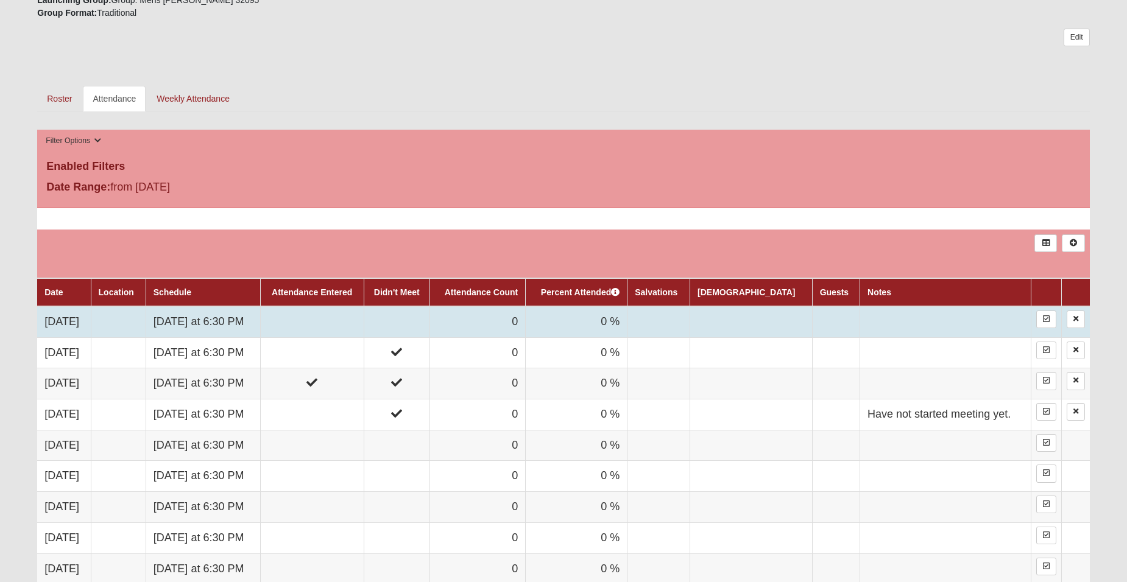
scroll to position [507, 0]
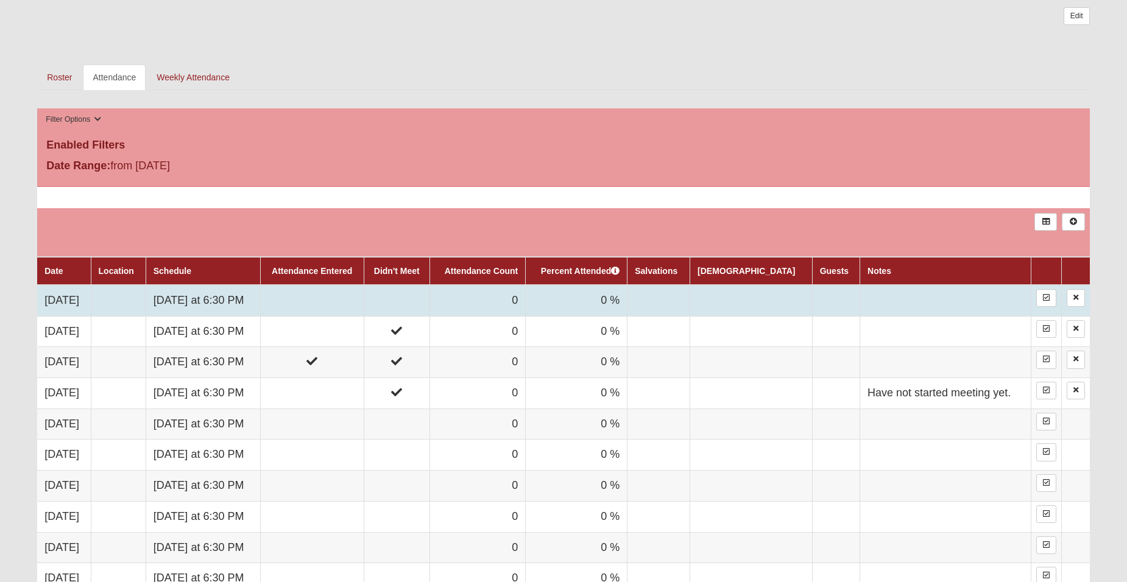
click at [525, 297] on td "0" at bounding box center [478, 300] width 96 height 31
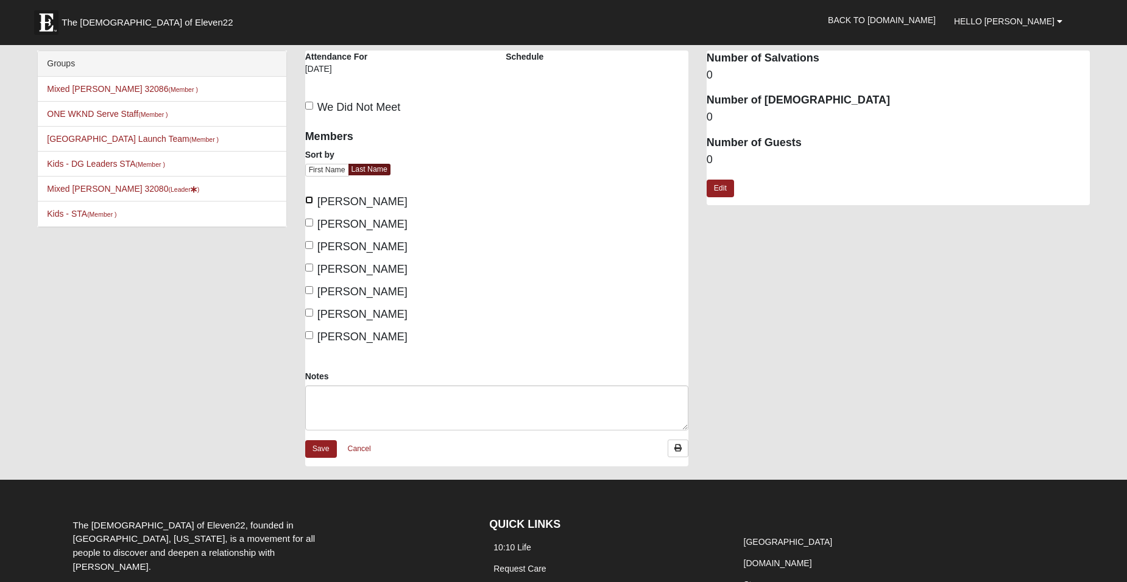
click at [311, 198] on input "[PERSON_NAME]" at bounding box center [309, 200] width 8 height 8
checkbox input "true"
click at [311, 221] on input "Caple, Matt" at bounding box center [309, 223] width 8 height 8
checkbox input "true"
click at [307, 268] on input "Lentz, Sarah" at bounding box center [309, 268] width 8 height 8
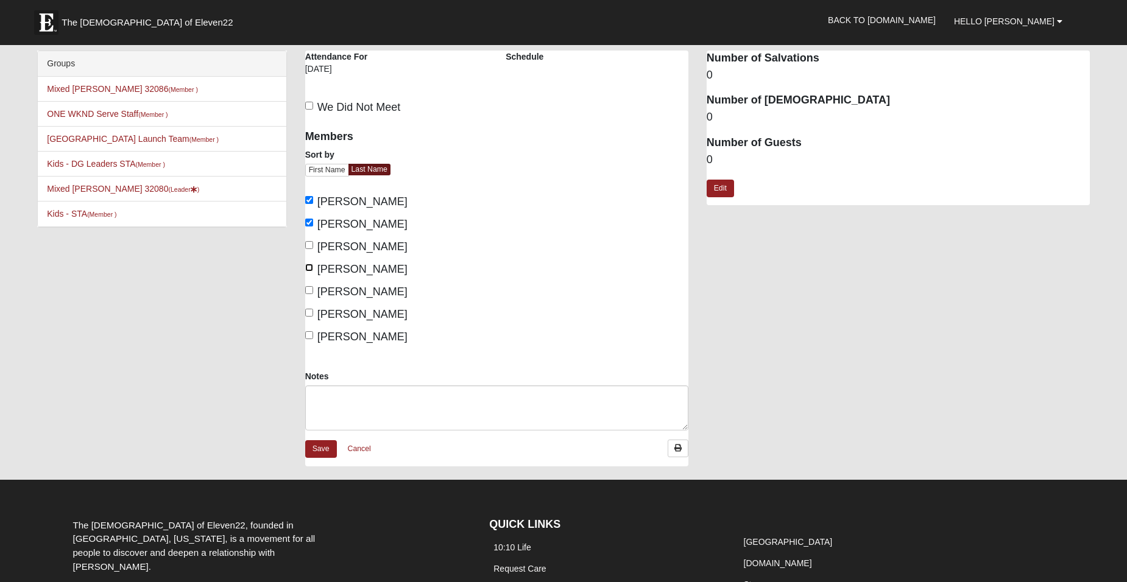
checkbox input "true"
click at [309, 288] on input "Stuewe, Diane" at bounding box center [309, 290] width 8 height 8
checkbox input "true"
click at [308, 315] on input "Weeks, Beverly" at bounding box center [309, 313] width 8 height 8
checkbox input "true"
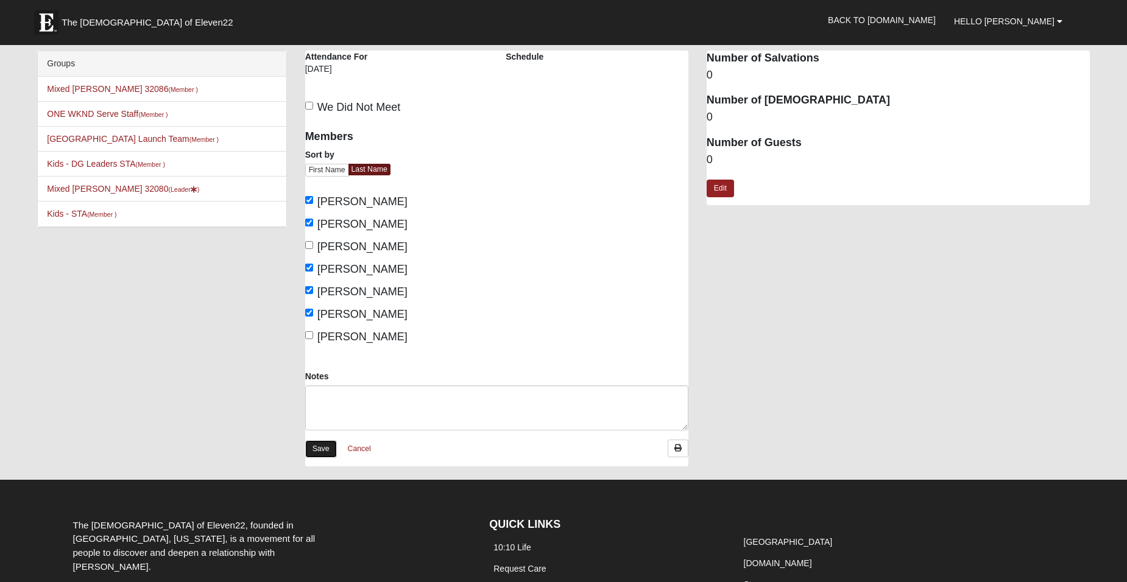
click at [324, 443] on link "Save" at bounding box center [321, 449] width 32 height 18
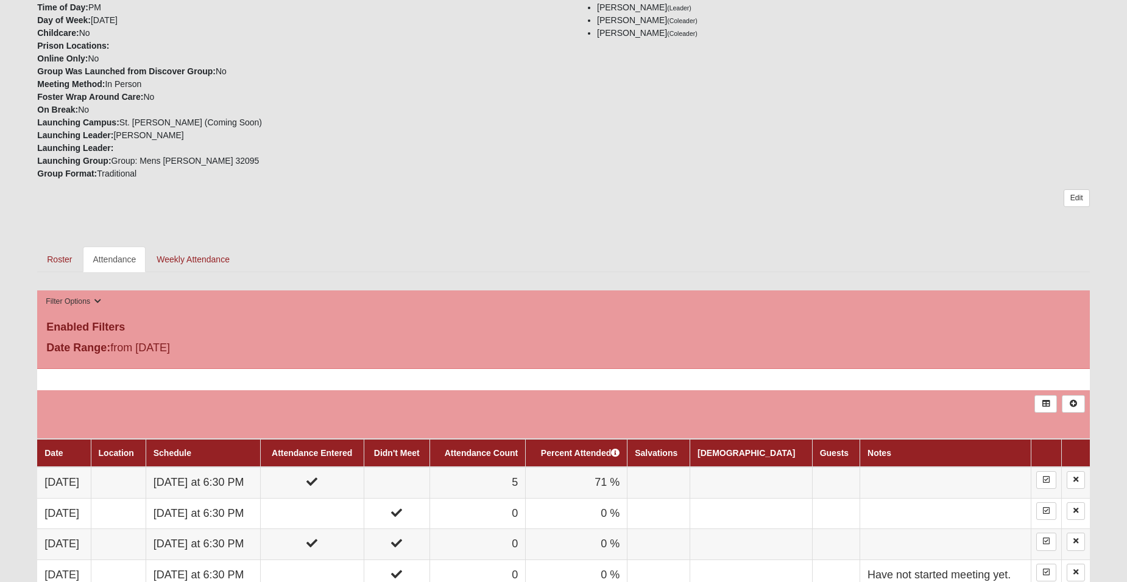
scroll to position [325, 0]
click at [62, 261] on link "Roster" at bounding box center [59, 260] width 44 height 26
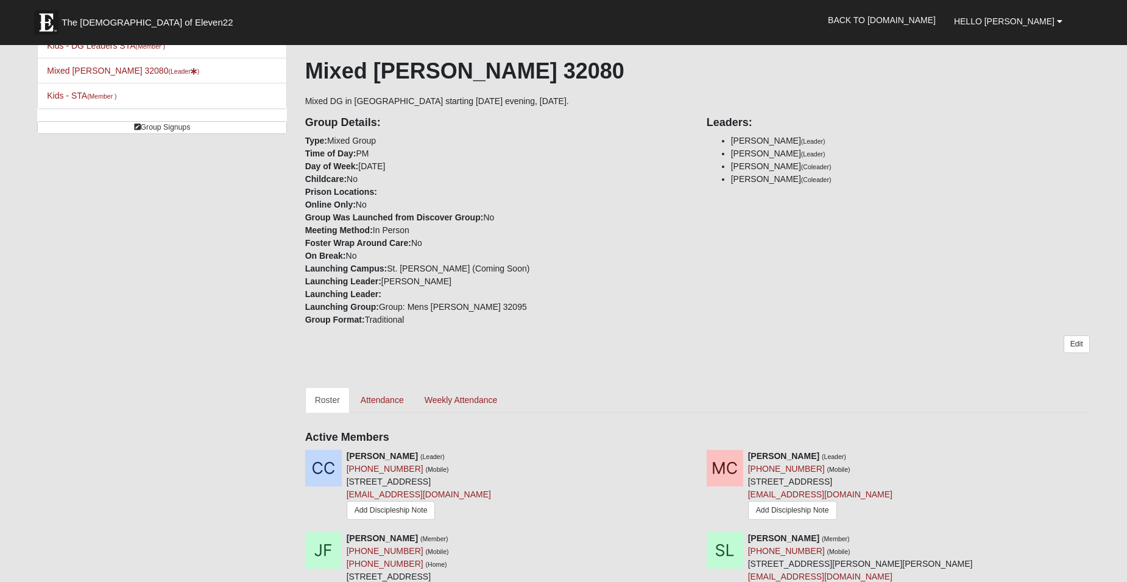
scroll to position [162, 0]
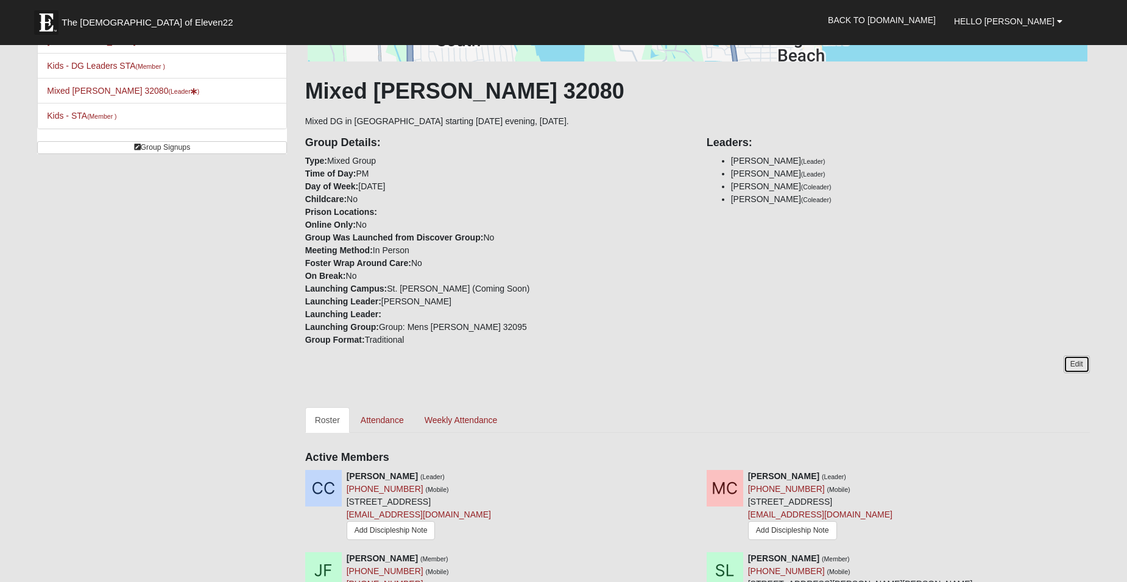
click at [1078, 364] on link "Edit" at bounding box center [1077, 365] width 26 height 18
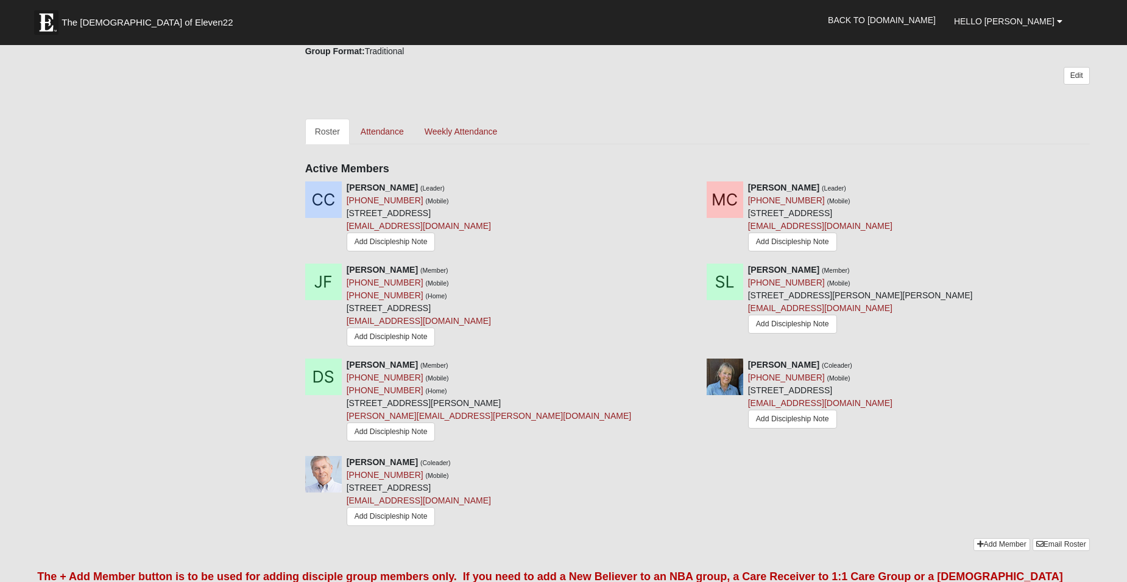
scroll to position [447, 0]
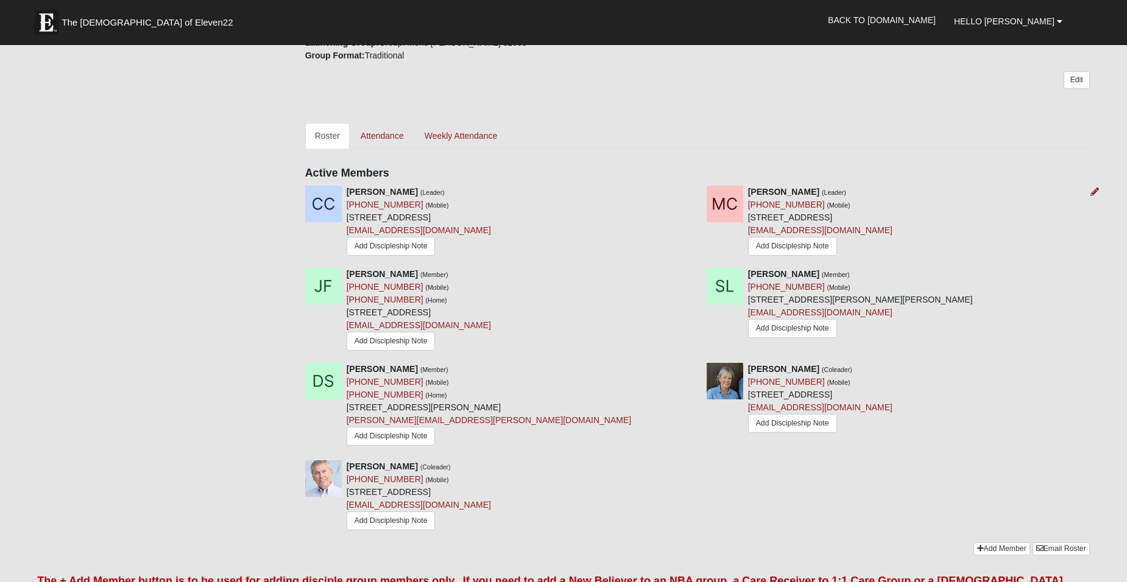
click at [724, 202] on img at bounding box center [725, 204] width 37 height 37
click at [693, 191] on icon at bounding box center [693, 192] width 9 height 9
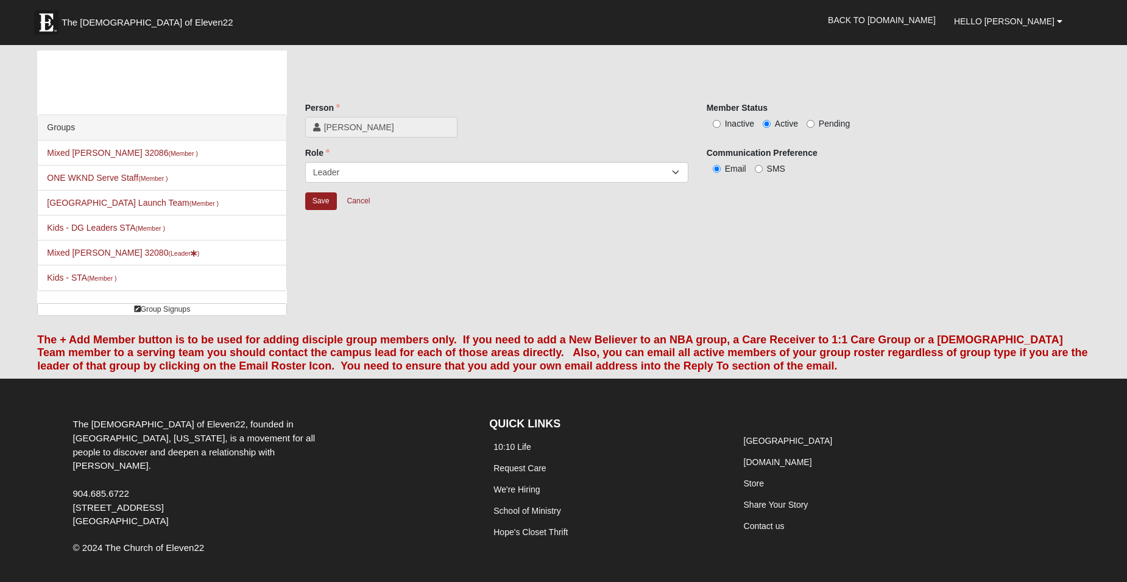
click at [325, 124] on span "[PERSON_NAME]" at bounding box center [387, 127] width 126 height 12
click at [314, 126] on icon at bounding box center [316, 127] width 7 height 9
click at [357, 131] on span "[PERSON_NAME]" at bounding box center [387, 127] width 126 height 12
click at [365, 127] on span "[PERSON_NAME]" at bounding box center [387, 127] width 126 height 12
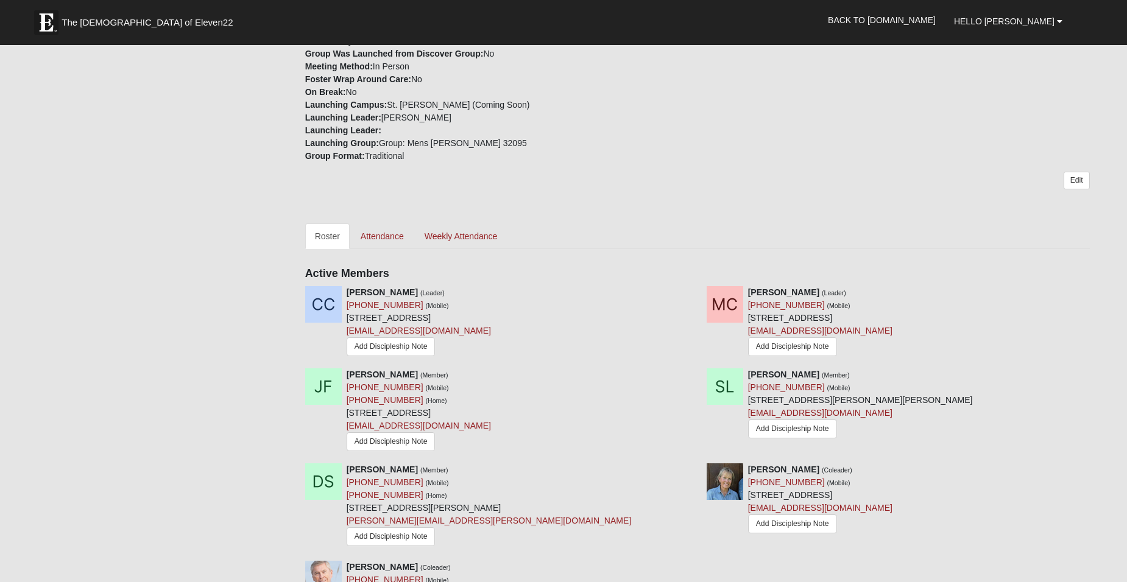
scroll to position [367, 0]
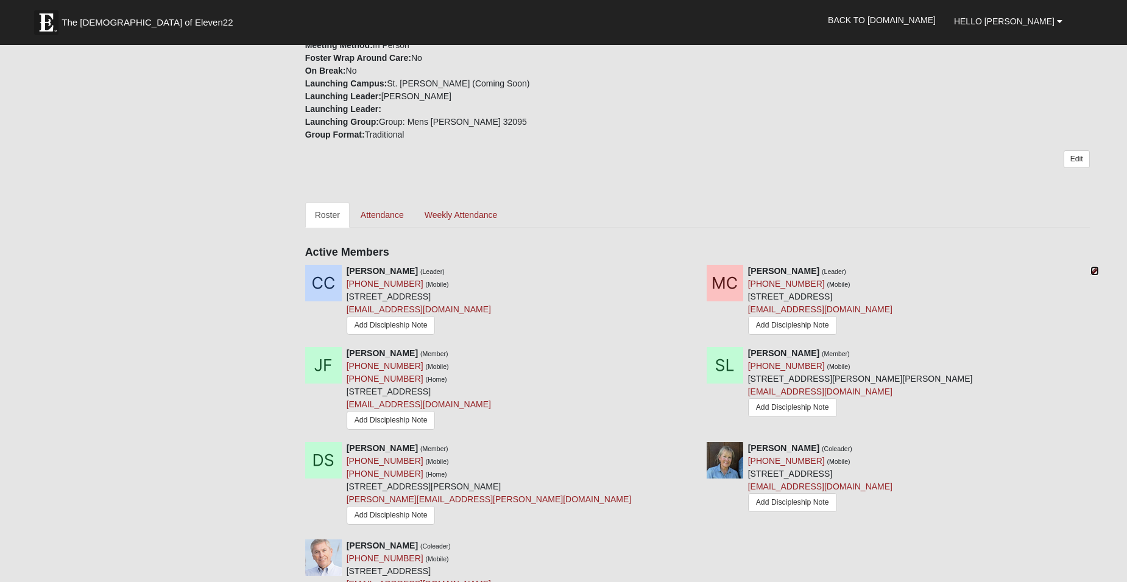
click at [1095, 270] on icon at bounding box center [1095, 271] width 9 height 9
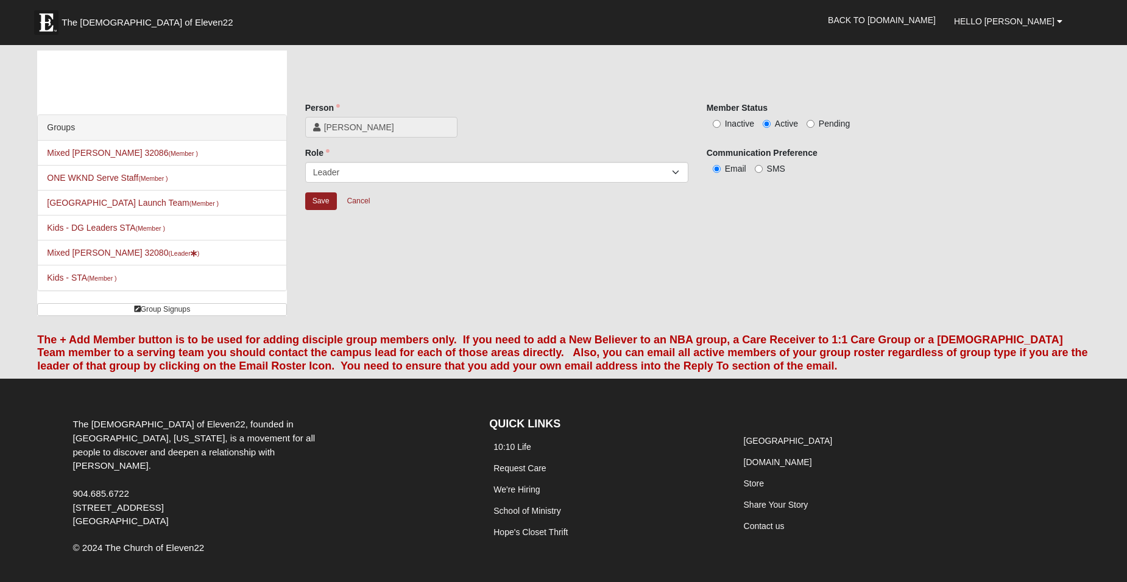
click at [335, 127] on span "[PERSON_NAME]" at bounding box center [387, 127] width 126 height 12
click at [319, 126] on icon at bounding box center [316, 127] width 7 height 9
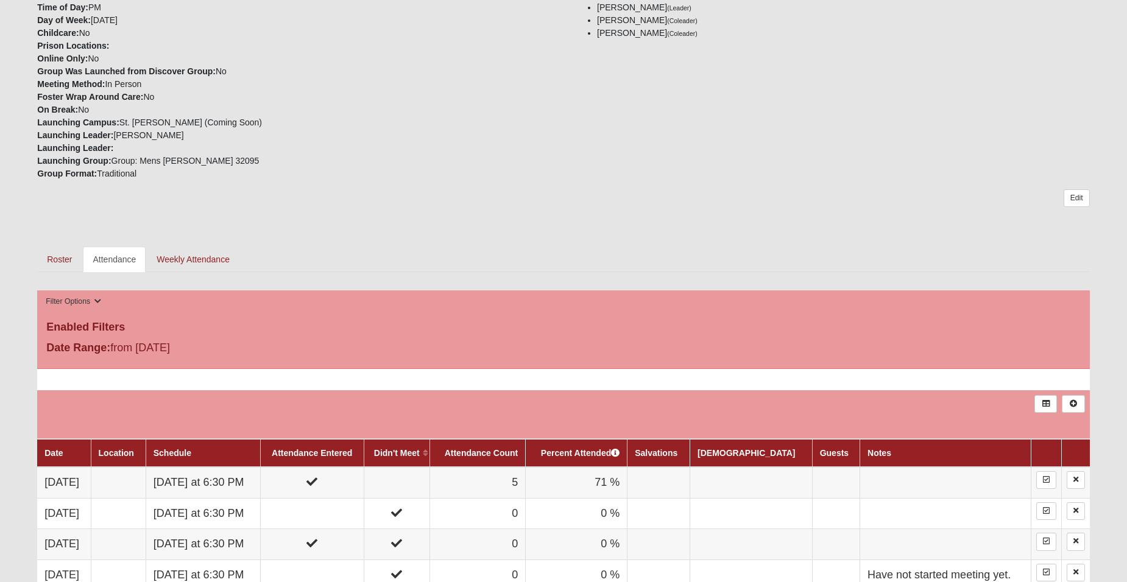
scroll to position [325, 0]
click at [63, 253] on link "Roster" at bounding box center [59, 260] width 44 height 26
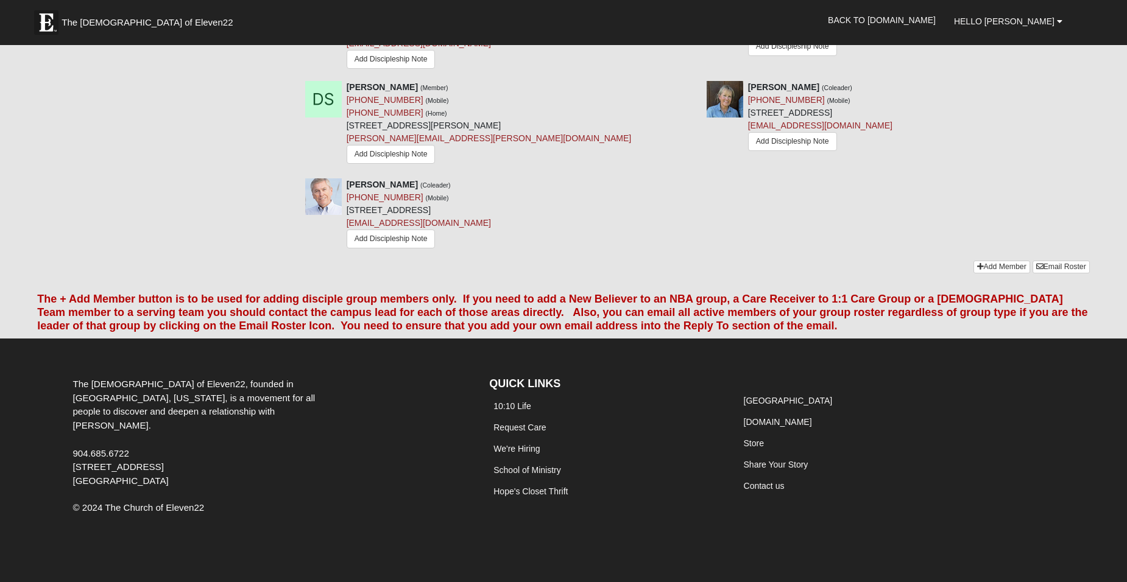
scroll to position [730, 0]
